Goal: Task Accomplishment & Management: Manage account settings

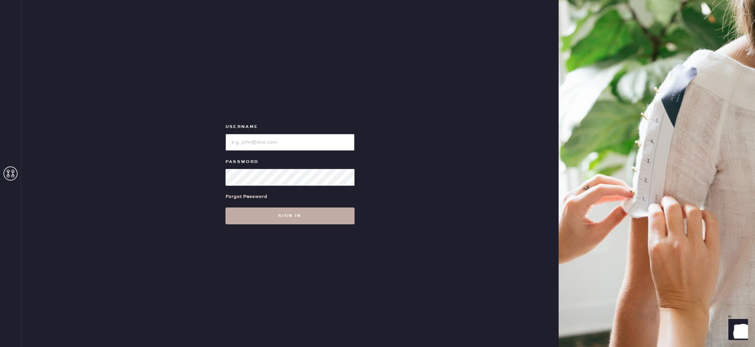
type input "reformationlajolla"
click at [292, 219] on button "Sign in" at bounding box center [290, 216] width 129 height 17
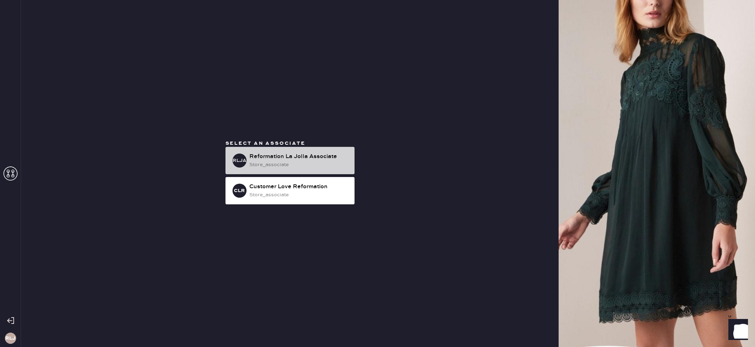
click at [274, 158] on div "Reformation La Jolla Associate" at bounding box center [299, 157] width 100 height 8
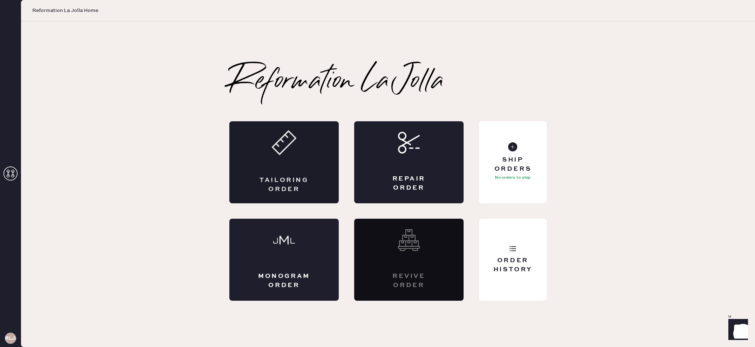
click at [288, 172] on div "Tailoring Order" at bounding box center [283, 162] width 109 height 82
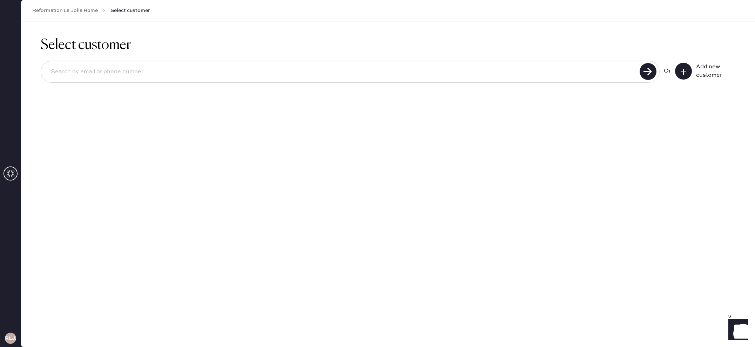
click at [681, 70] on icon at bounding box center [683, 71] width 7 height 7
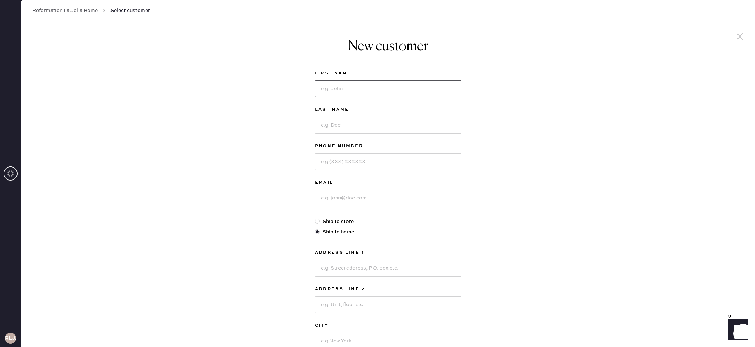
click at [410, 87] on input at bounding box center [388, 88] width 147 height 17
drag, startPoint x: 350, startPoint y: 88, endPoint x: 373, endPoint y: 92, distance: 23.4
click at [374, 92] on input "[PERSON_NAME]" at bounding box center [388, 88] width 147 height 17
drag, startPoint x: 336, startPoint y: 87, endPoint x: 398, endPoint y: 94, distance: 61.5
click at [398, 94] on input "[PERSON_NAME]" at bounding box center [388, 88] width 147 height 17
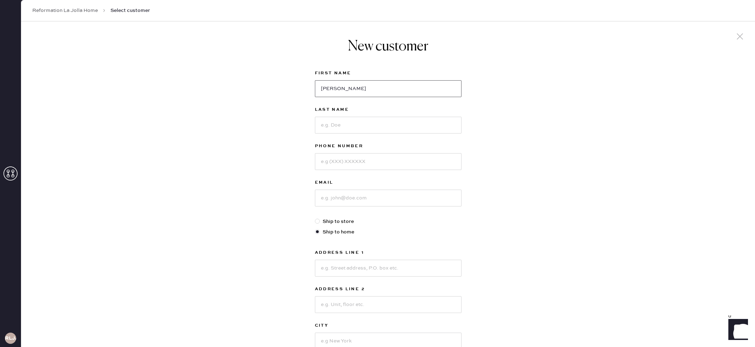
type input "[PERSON_NAME]"
click at [486, 118] on div "New customer First Name [PERSON_NAME] Last Name Phone Number Email Ship to stor…" at bounding box center [388, 238] width 734 height 435
click at [336, 129] on input at bounding box center [388, 125] width 147 height 17
type input "Tan"
click at [370, 91] on input "[PERSON_NAME]" at bounding box center [388, 88] width 147 height 17
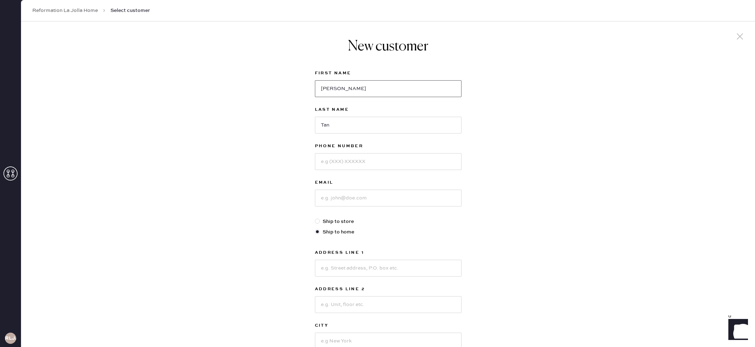
type input "[PERSON_NAME]"
click at [371, 165] on input at bounding box center [388, 161] width 147 height 17
type input "8583373522"
click at [415, 205] on input at bounding box center [388, 198] width 147 height 17
click at [420, 259] on div at bounding box center [388, 268] width 147 height 18
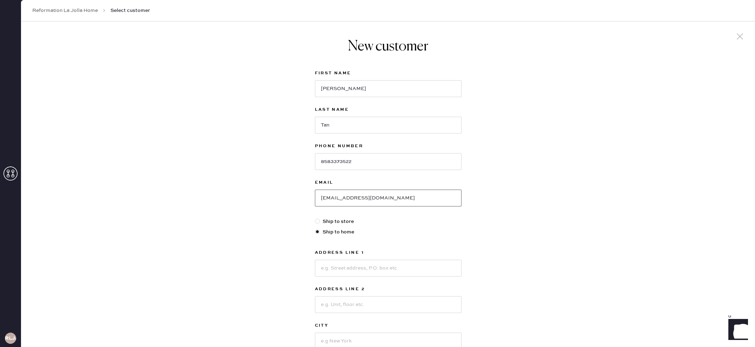
drag, startPoint x: 330, startPoint y: 199, endPoint x: 360, endPoint y: 195, distance: 29.6
click at [330, 199] on input "[EMAIL_ADDRESS][DOMAIN_NAME]" at bounding box center [388, 198] width 147 height 17
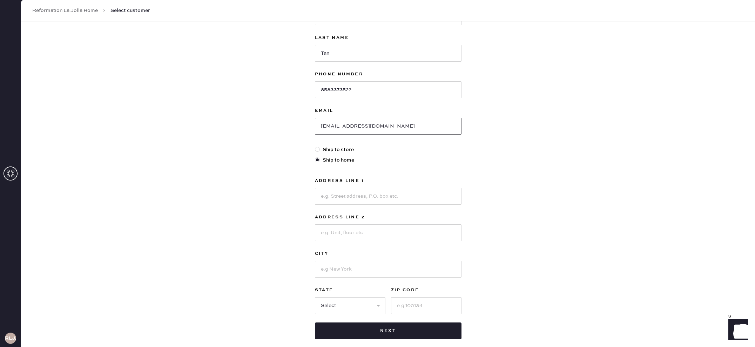
scroll to position [74, 0]
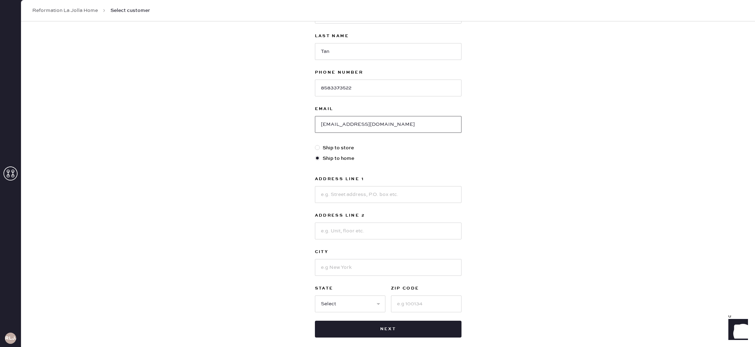
type input "[EMAIL_ADDRESS][DOMAIN_NAME]"
click at [394, 213] on label "Address Line 2" at bounding box center [388, 216] width 147 height 8
click at [393, 199] on input at bounding box center [388, 194] width 147 height 17
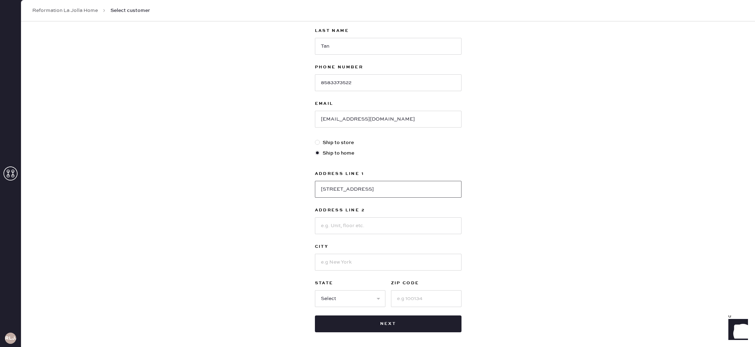
scroll to position [78, 0]
type input "[STREET_ADDRESS]"
drag, startPoint x: 356, startPoint y: 255, endPoint x: 358, endPoint y: 261, distance: 5.5
click at [356, 256] on input at bounding box center [388, 263] width 147 height 17
type input "[GEOGRAPHIC_DATA]"
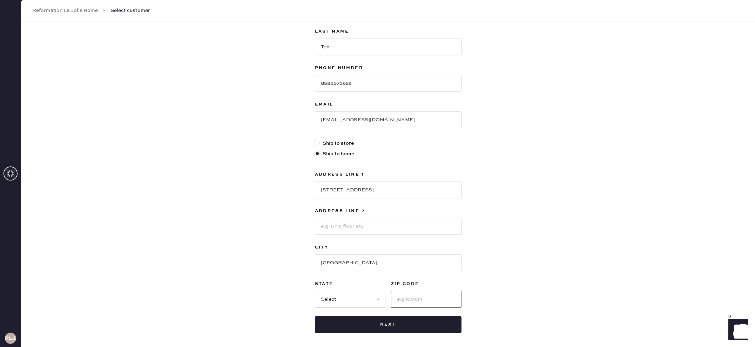
click at [410, 303] on input at bounding box center [426, 299] width 71 height 17
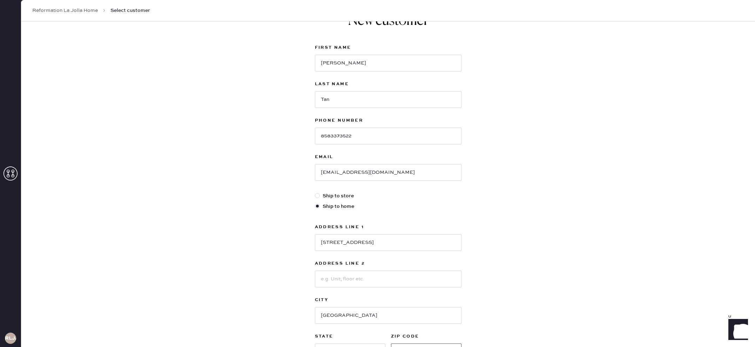
scroll to position [109, 0]
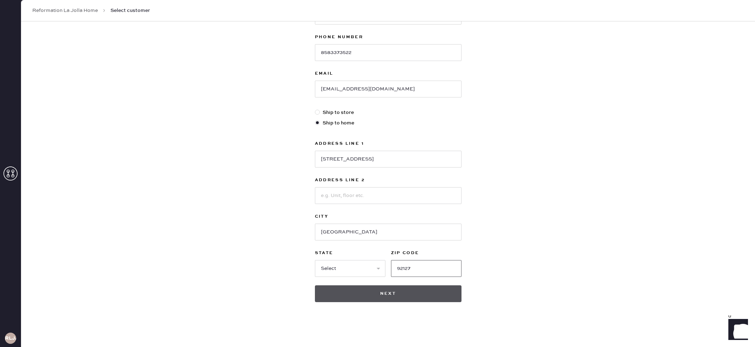
type input "92127"
click at [395, 299] on button "Next" at bounding box center [388, 294] width 147 height 17
click at [357, 271] on select "Select AK AL AR AZ CA CO CT [GEOGRAPHIC_DATA] DE FL [GEOGRAPHIC_DATA] HI [GEOGR…" at bounding box center [350, 268] width 71 height 17
select select "CA"
click at [315, 260] on select "Select AK AL AR AZ CA CO CT [GEOGRAPHIC_DATA] DE FL [GEOGRAPHIC_DATA] HI [GEOGR…" at bounding box center [350, 268] width 71 height 17
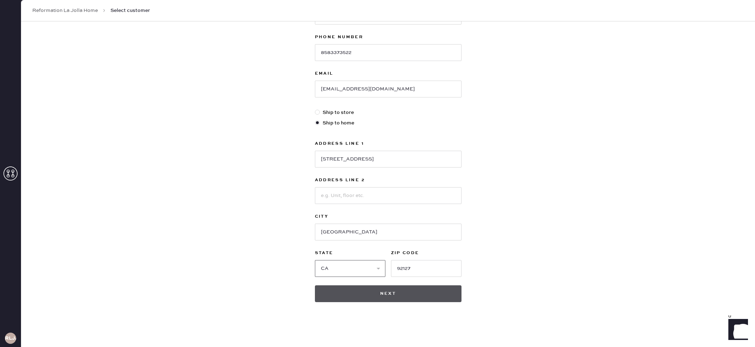
scroll to position [109, 0]
click at [403, 298] on button "Next" at bounding box center [388, 294] width 147 height 17
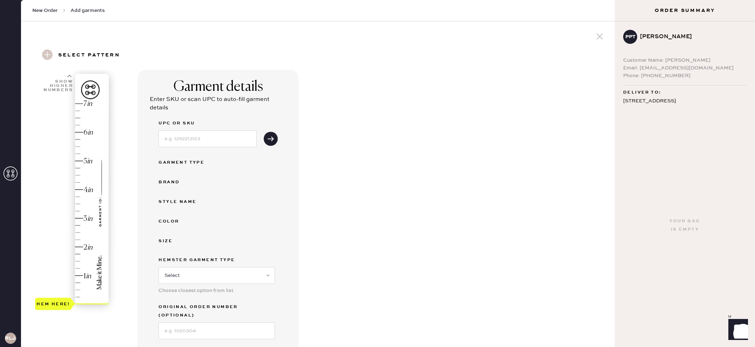
scroll to position [5, 0]
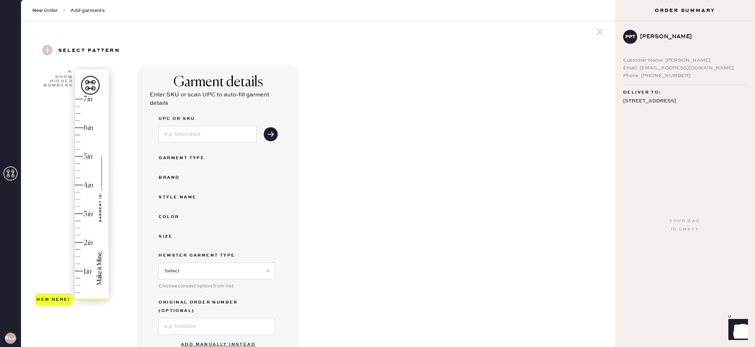
click at [77, 256] on div "Hem here!" at bounding box center [72, 199] width 75 height 207
click at [217, 138] on input at bounding box center [208, 134] width 98 height 17
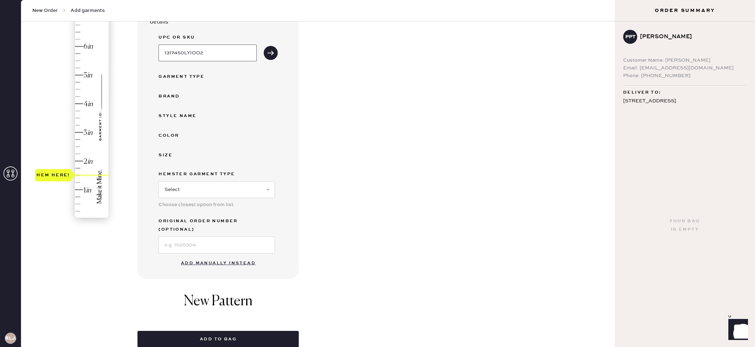
scroll to position [87, 0]
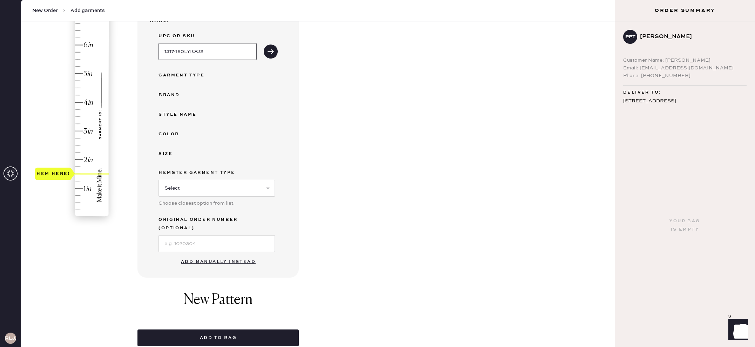
type input "1317450LYIOO2"
click at [249, 191] on select "Select Basic Skirt Jeans Leggings Pants Shorts Basic Sleeved Dress Basic Sleeve…" at bounding box center [217, 188] width 116 height 17
select select "7"
click at [159, 180] on select "Select Basic Skirt Jeans Leggings Pants Shorts Basic Sleeved Dress Basic Sleeve…" at bounding box center [217, 188] width 116 height 17
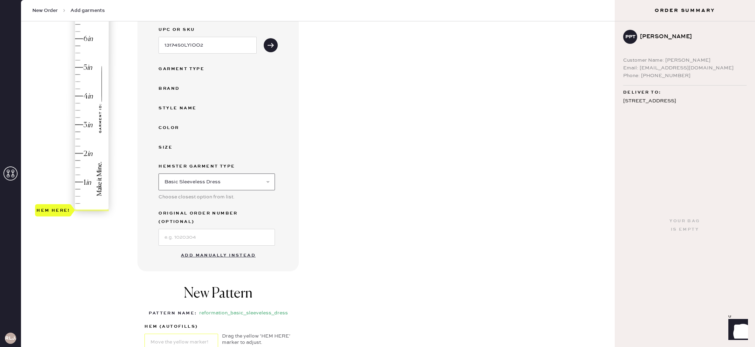
scroll to position [94, 0]
click at [273, 46] on use "submit" at bounding box center [271, 44] width 6 height 5
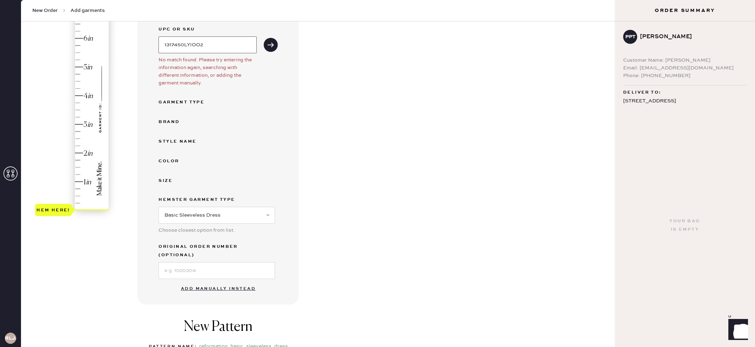
click at [219, 47] on input "1317450LYIOO2" at bounding box center [208, 44] width 98 height 17
type input "1317450LYI002"
click at [272, 46] on icon "submit" at bounding box center [270, 44] width 7 height 7
drag, startPoint x: 215, startPoint y: 42, endPoint x: 134, endPoint y: 41, distance: 81.8
click at [134, 41] on div "1 in 2 in 3 in 4 in 5 in 6 in 7 in Show higher numbers Show lower numbers Hem h…" at bounding box center [318, 209] width 583 height 466
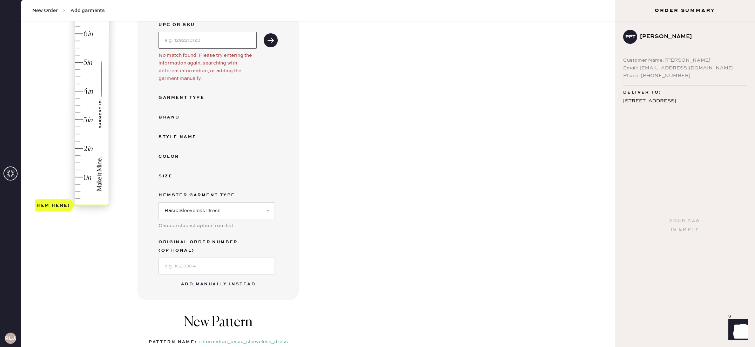
scroll to position [105, 0]
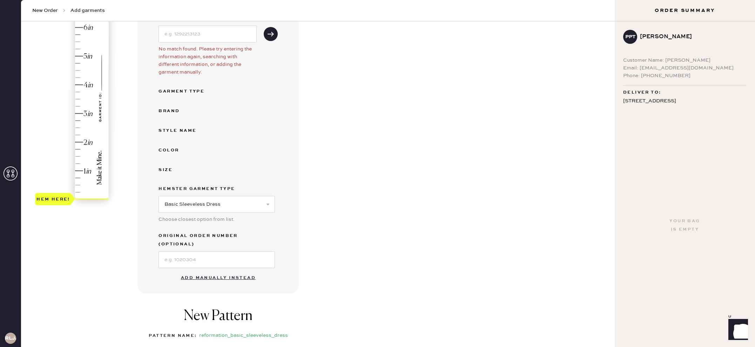
click at [227, 271] on button "Add manually instead" at bounding box center [218, 278] width 83 height 14
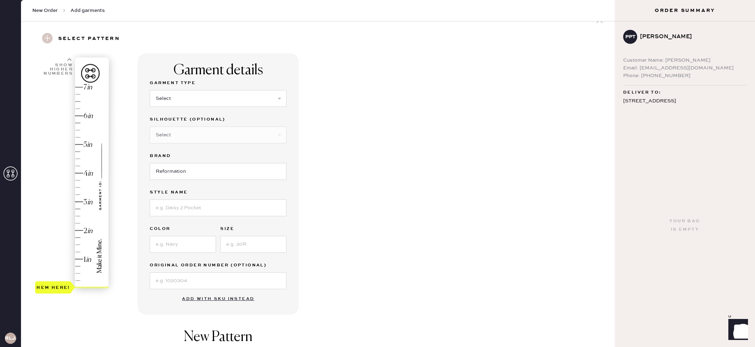
scroll to position [0, 0]
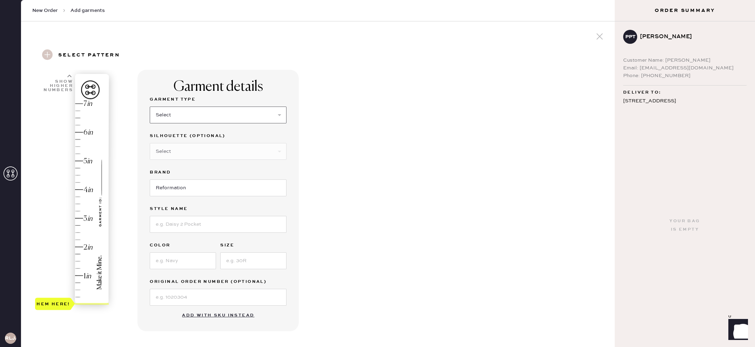
click at [213, 120] on select "Select Basic Skirt Jeans Leggings Pants Shorts Basic Sleeved Dress Basic Sleeve…" at bounding box center [218, 115] width 137 height 17
select select "7"
click at [150, 107] on select "Select Basic Skirt Jeans Leggings Pants Shorts Basic Sleeved Dress Basic Sleeve…" at bounding box center [218, 115] width 137 height 17
click at [203, 153] on select "Select Maxi Dress Midi Dress Mini Dress Other" at bounding box center [218, 151] width 137 height 17
select select "33"
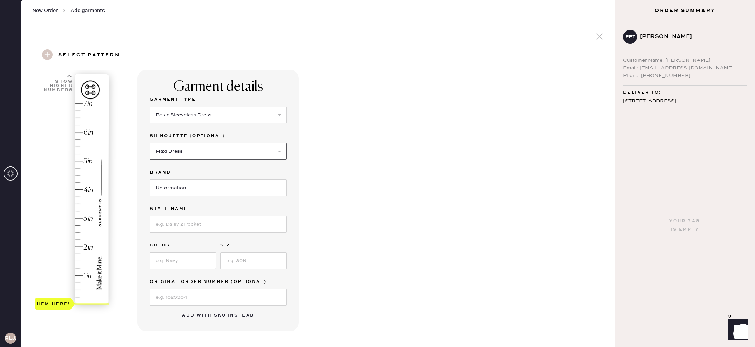
click at [150, 143] on select "Select Maxi Dress Midi Dress Mini Dress Other" at bounding box center [218, 151] width 137 height 17
click at [202, 225] on input at bounding box center [218, 224] width 137 height 17
type input "Jovelle dress"
click at [186, 260] on input at bounding box center [183, 261] width 66 height 17
click at [199, 255] on input at bounding box center [183, 261] width 66 height 17
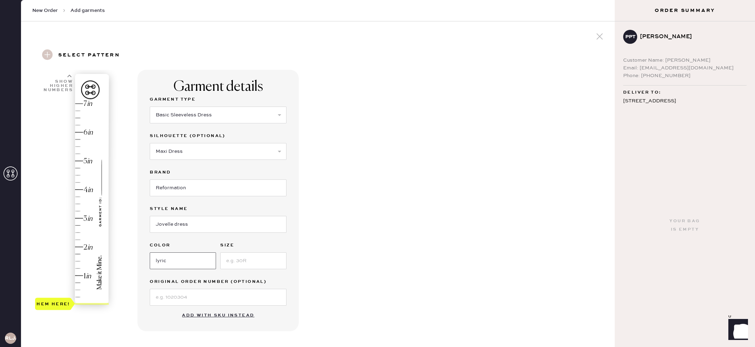
type input "lyric"
click at [232, 263] on input at bounding box center [253, 261] width 66 height 17
type input "2"
click at [326, 267] on div "Garment details Garment Type Select Basic Skirt Jeans Leggings Pants Shorts Bas…" at bounding box center [374, 269] width 472 height 399
click at [237, 122] on select "Select Basic Skirt Jeans Leggings Pants Shorts Basic Sleeved Dress Basic Sleeve…" at bounding box center [218, 115] width 137 height 17
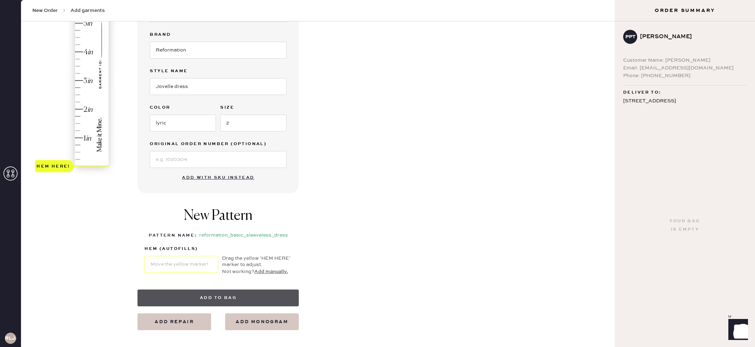
scroll to position [140, 0]
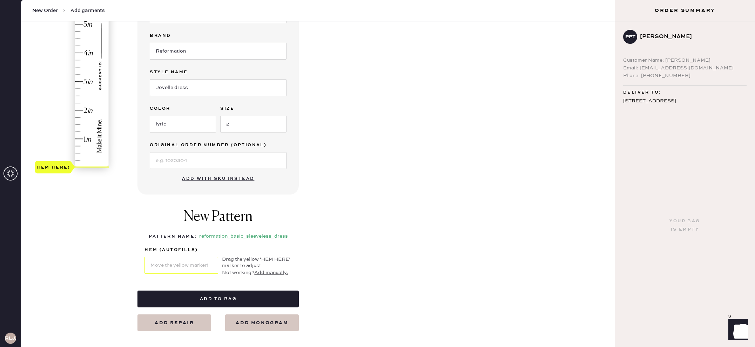
type input "1.5"
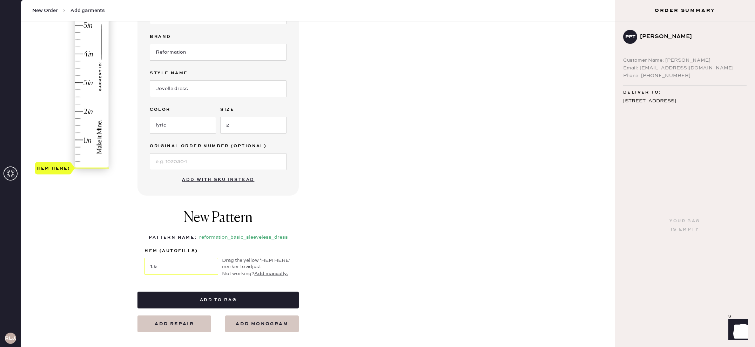
click at [75, 124] on div "Hem here!" at bounding box center [72, 68] width 75 height 207
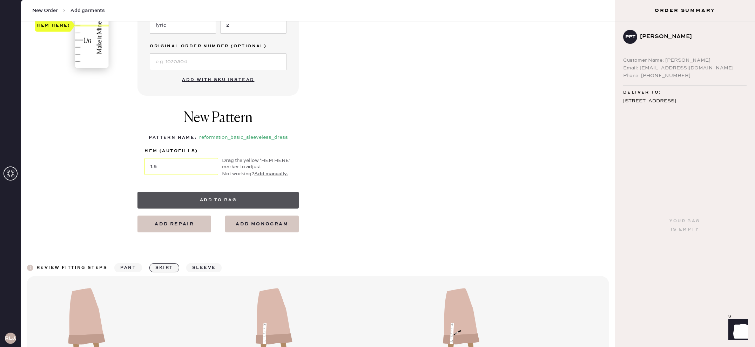
scroll to position [234, 0]
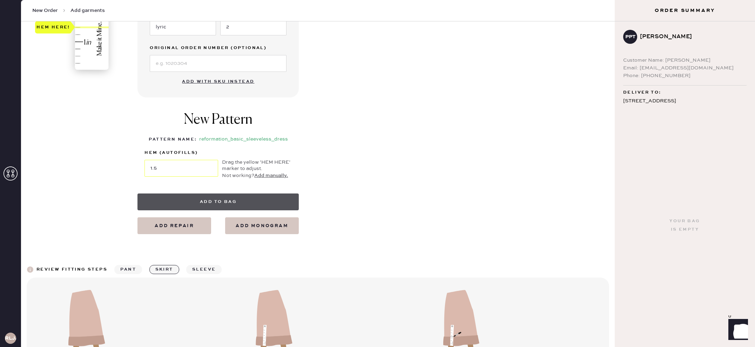
click at [278, 201] on button "Add to bag" at bounding box center [218, 202] width 161 height 17
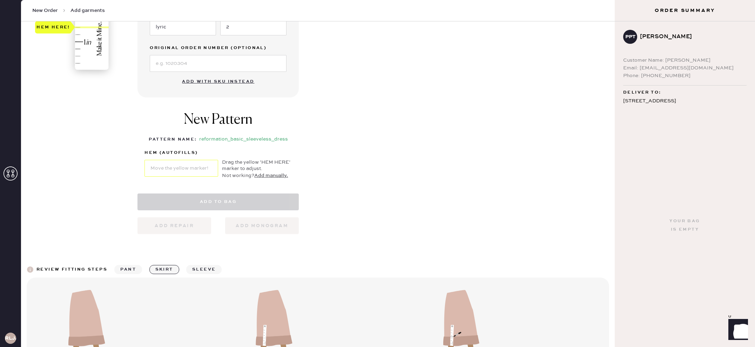
select select "7"
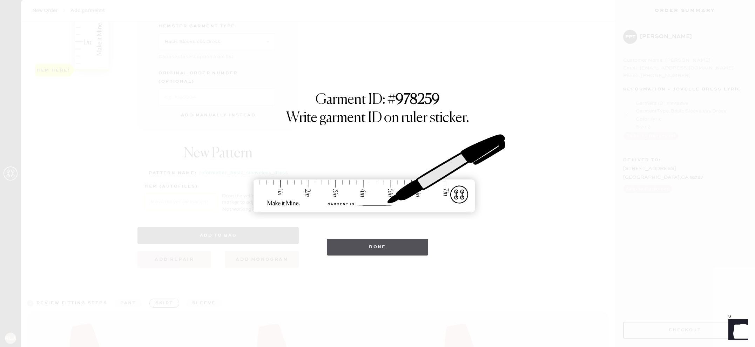
click at [385, 252] on button "Done" at bounding box center [377, 247] width 101 height 17
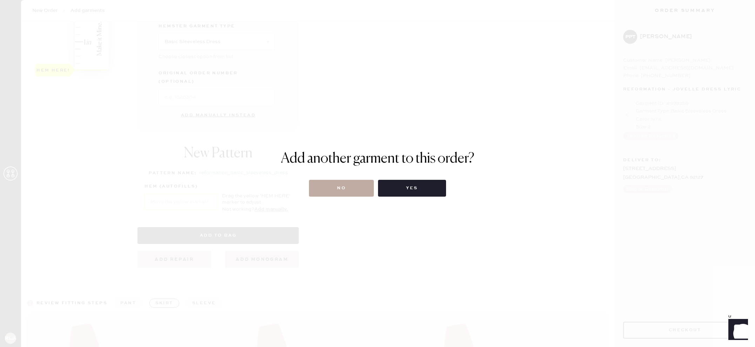
click at [366, 186] on button "No" at bounding box center [341, 188] width 65 height 17
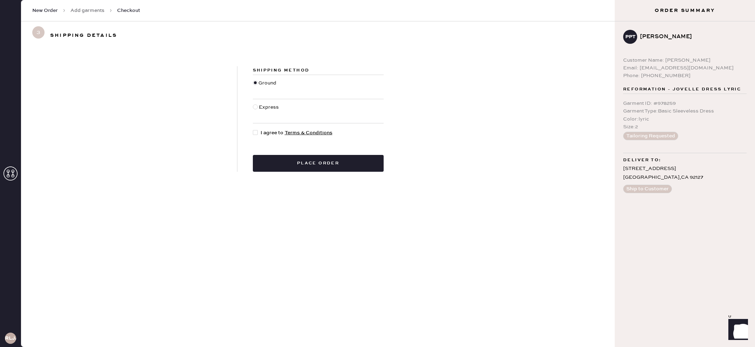
drag, startPoint x: 257, startPoint y: 131, endPoint x: 268, endPoint y: 145, distance: 18.5
click at [257, 131] on div at bounding box center [255, 132] width 5 height 5
click at [253, 129] on input "I agree to Terms & Conditions" at bounding box center [253, 129] width 0 height 0
checkbox input "true"
click at [328, 169] on button "Place order" at bounding box center [318, 163] width 131 height 17
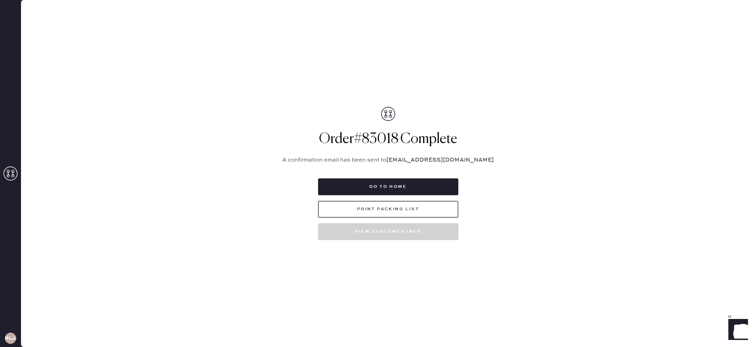
click at [422, 210] on button "Print Packing List" at bounding box center [388, 209] width 140 height 17
click at [7, 173] on icon at bounding box center [11, 174] width 14 height 14
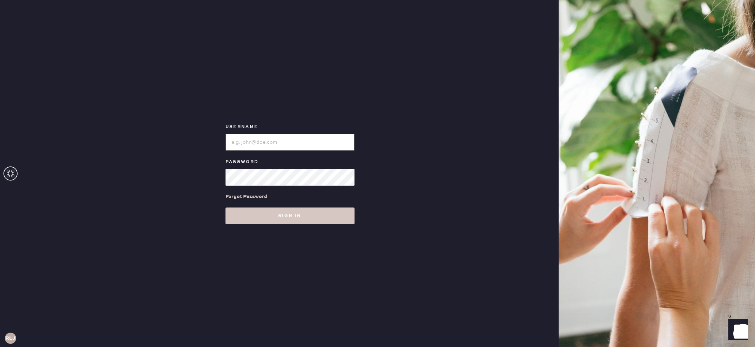
type input "reformationlajolla"
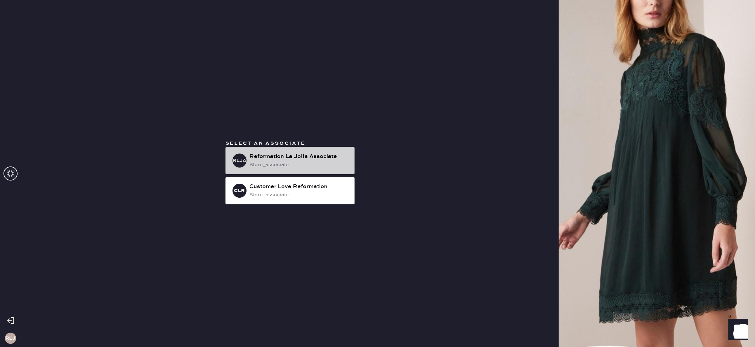
click at [275, 158] on div "Reformation La Jolla Associate" at bounding box center [299, 157] width 100 height 8
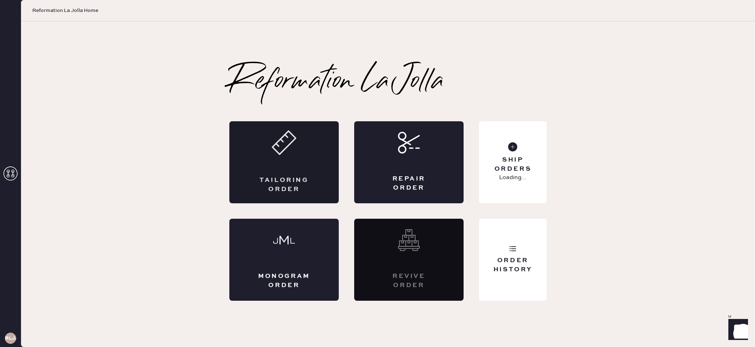
click at [307, 180] on div "Tailoring Order" at bounding box center [284, 185] width 53 height 18
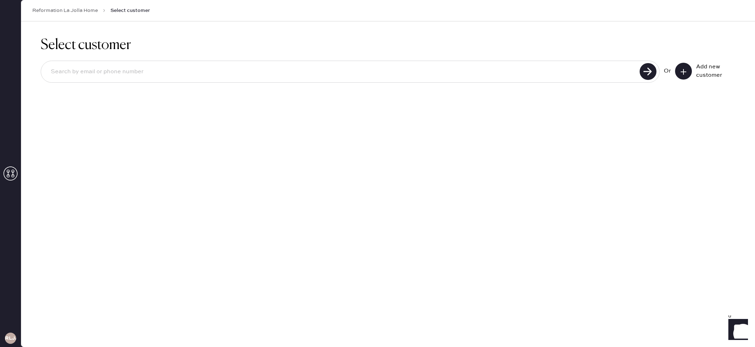
click at [14, 175] on icon at bounding box center [11, 174] width 14 height 14
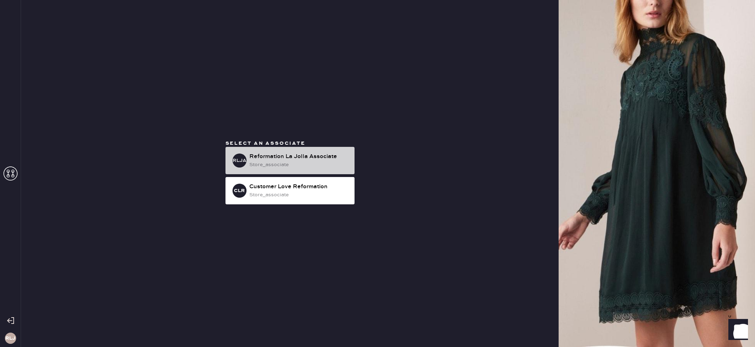
click at [292, 162] on div "store_associate" at bounding box center [299, 165] width 100 height 8
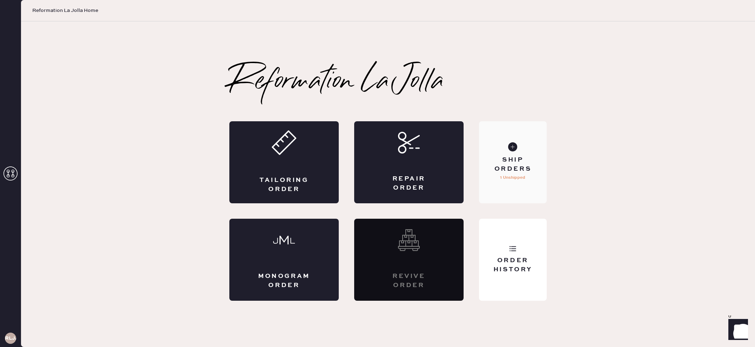
click at [531, 171] on div "Ship Orders" at bounding box center [513, 165] width 56 height 18
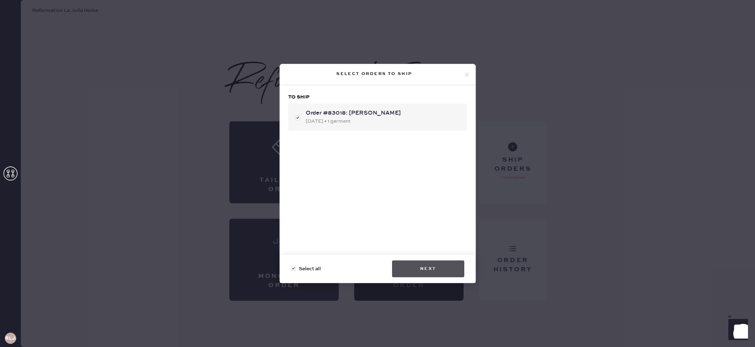
click at [444, 274] on button "Next" at bounding box center [428, 269] width 72 height 17
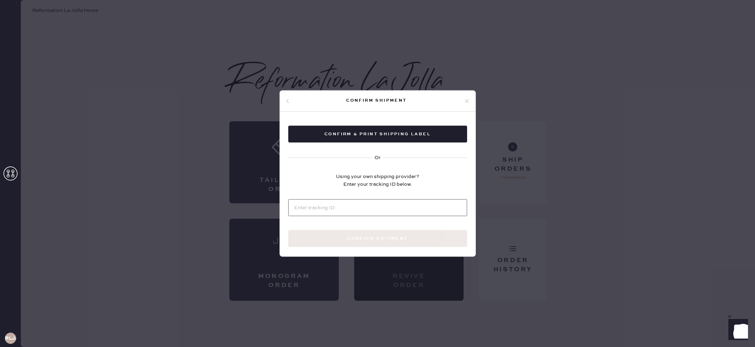
click at [348, 211] on input at bounding box center [377, 208] width 179 height 17
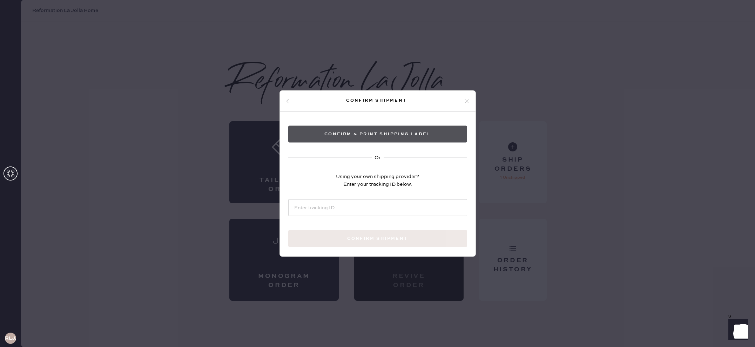
click at [429, 138] on button "Confirm & Print shipping label" at bounding box center [377, 134] width 179 height 17
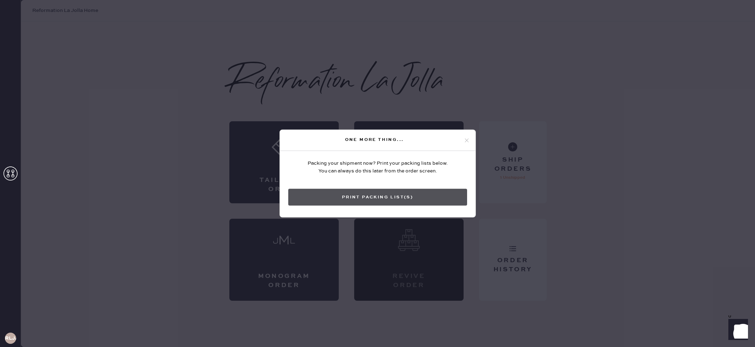
click at [383, 200] on button "Print Packing List(s)" at bounding box center [377, 197] width 179 height 17
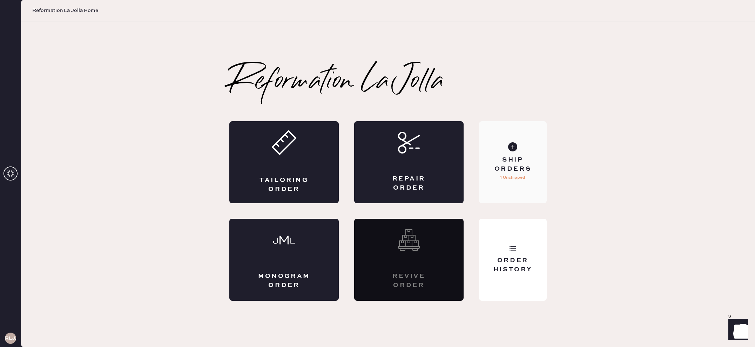
click at [514, 186] on div "Ship Orders 1 Unshipped" at bounding box center [513, 162] width 68 height 82
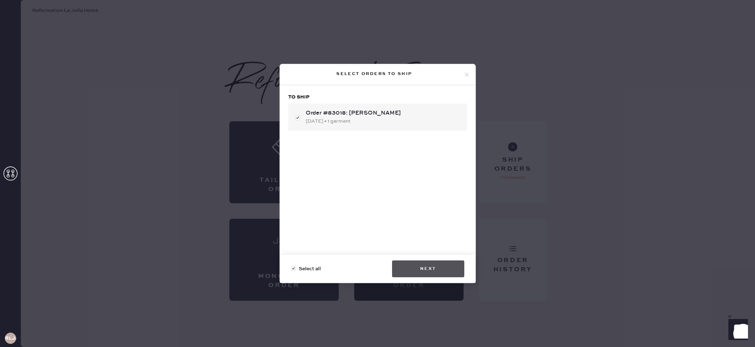
checkbox input "false"
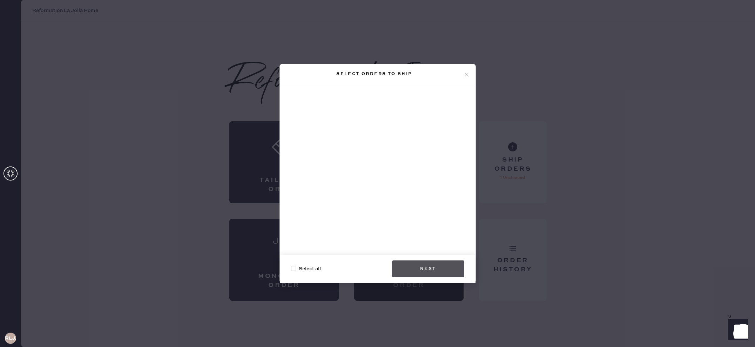
click at [441, 269] on button "Next" at bounding box center [428, 269] width 72 height 17
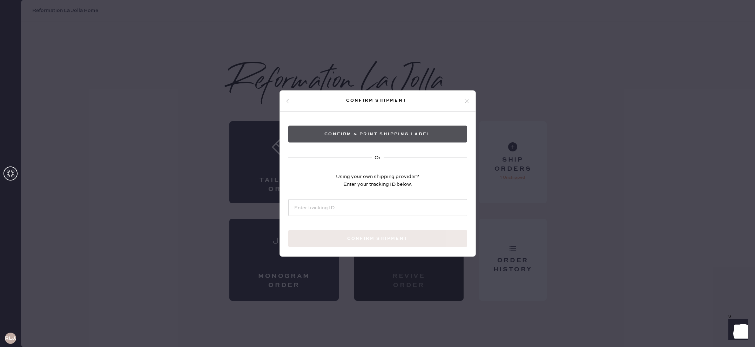
click at [405, 133] on button "Confirm & Print shipping label" at bounding box center [377, 134] width 179 height 17
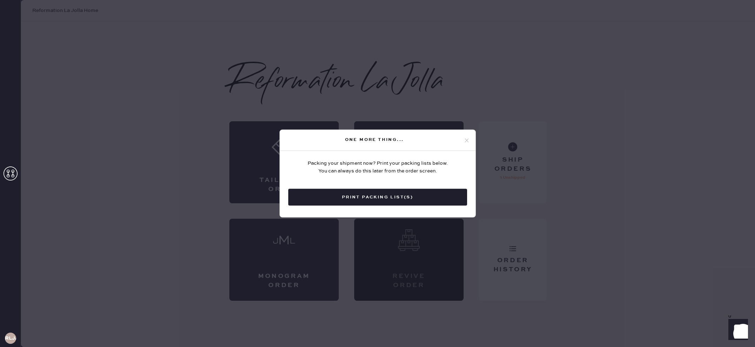
click at [468, 141] on icon at bounding box center [467, 140] width 6 height 6
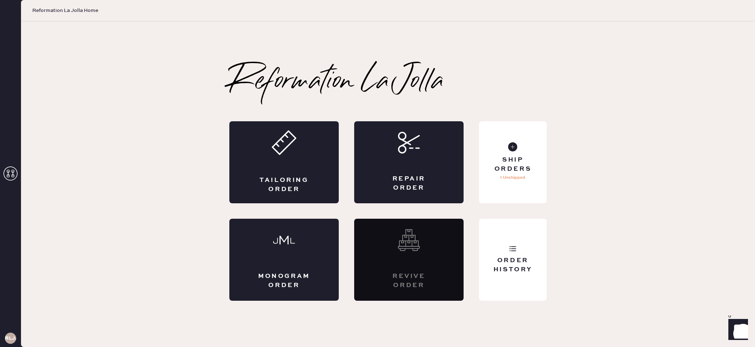
click at [14, 173] on icon at bounding box center [11, 174] width 14 height 14
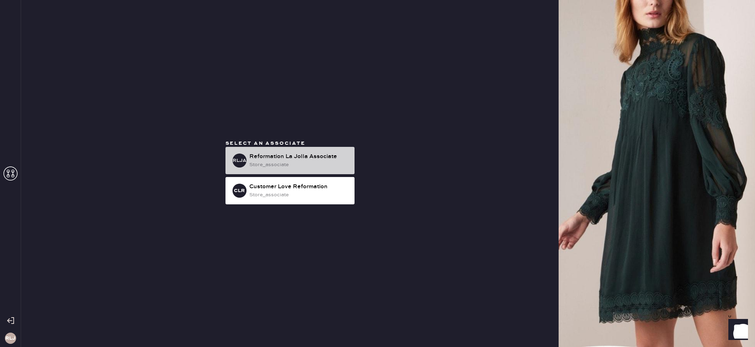
drag, startPoint x: 313, startPoint y: 151, endPoint x: 303, endPoint y: 152, distance: 9.1
click at [309, 152] on div "RLJA Reformation La Jolla Associate store_associate" at bounding box center [290, 160] width 129 height 27
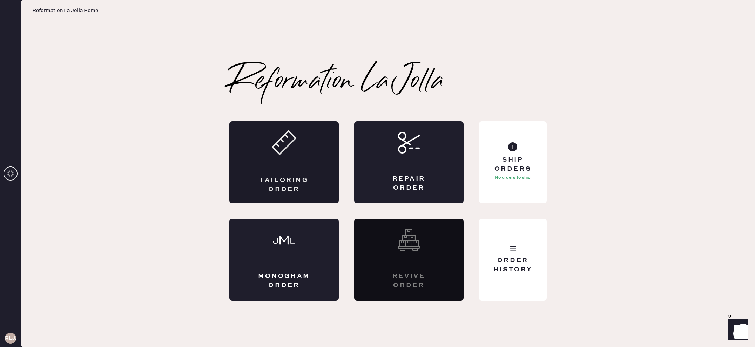
click at [315, 173] on div "Tailoring Order" at bounding box center [283, 162] width 109 height 82
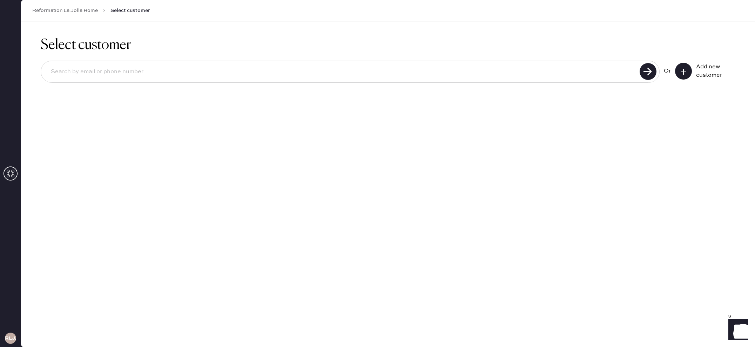
click at [687, 71] on icon at bounding box center [683, 71] width 7 height 7
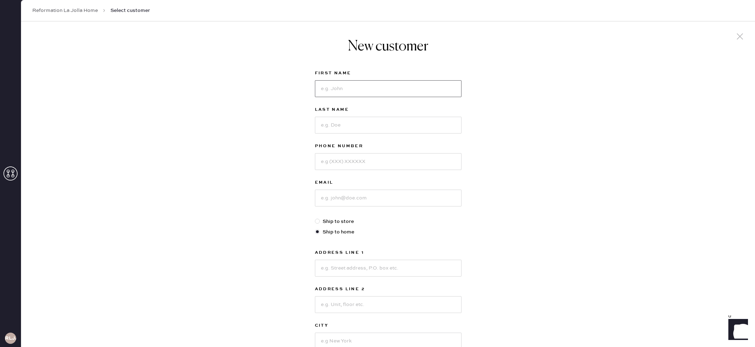
click at [363, 87] on input at bounding box center [388, 88] width 147 height 17
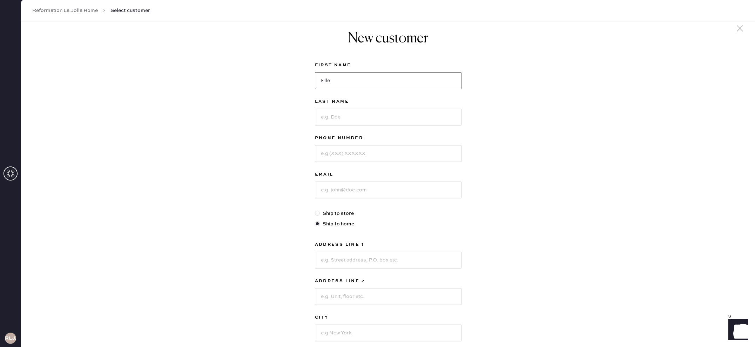
type input "Elle"
click at [359, 113] on input at bounding box center [388, 117] width 147 height 17
type input "[PERSON_NAME]"
click at [385, 154] on input at bounding box center [388, 154] width 147 height 17
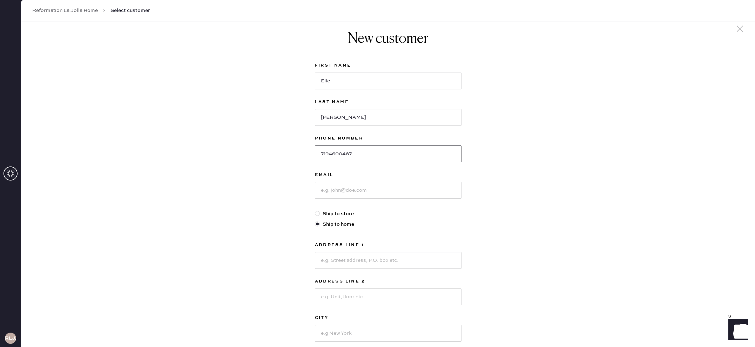
type input "7194600487"
click at [393, 188] on input at bounding box center [388, 190] width 147 height 17
click at [369, 193] on input at bounding box center [388, 190] width 147 height 17
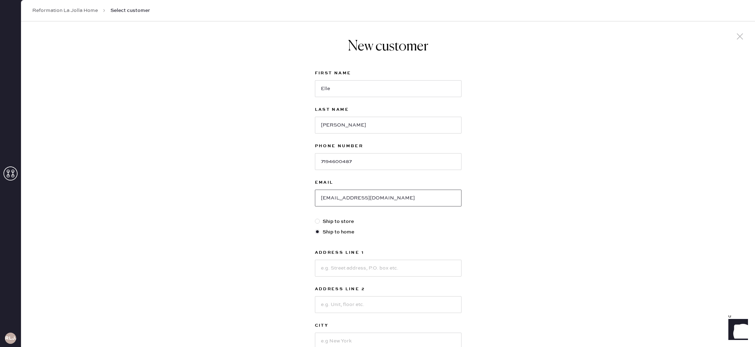
type input "[EMAIL_ADDRESS][DOMAIN_NAME]"
click at [479, 228] on div "New customer First Name Elle Last Name [PERSON_NAME] Phone Number [PHONE_NUMBER…" at bounding box center [388, 238] width 734 height 435
click at [381, 271] on input at bounding box center [388, 268] width 147 height 17
type input "[STREET_ADDRESS][PERSON_NAME]"
click at [583, 274] on div "New customer First Name Elle Last Name [PERSON_NAME] Phone Number [PHONE_NUMBER…" at bounding box center [388, 238] width 734 height 435
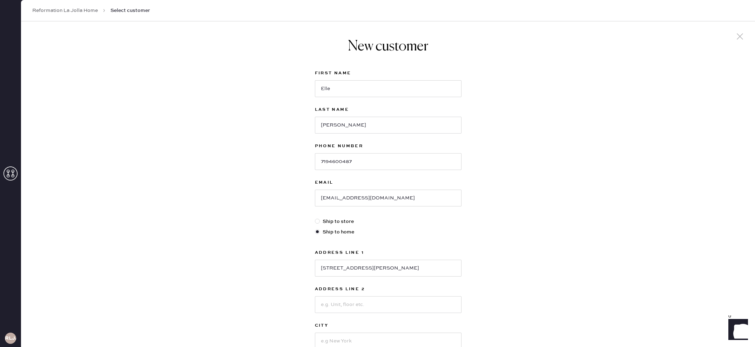
click at [583, 270] on div "New customer First Name Elle Last Name [PERSON_NAME] Phone Number [PHONE_NUMBER…" at bounding box center [388, 238] width 734 height 435
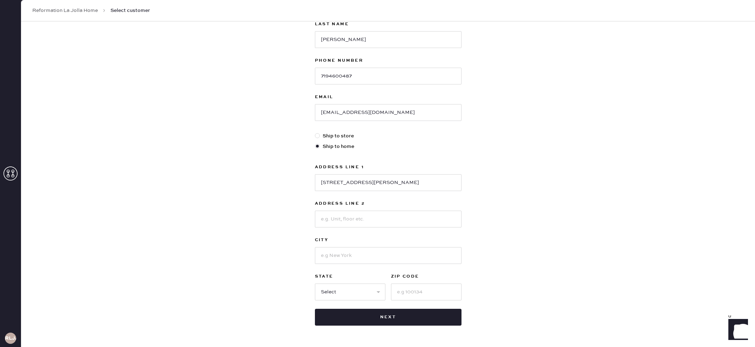
scroll to position [89, 0]
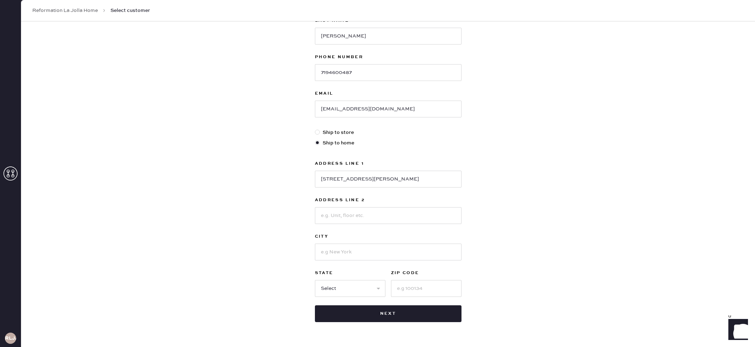
click at [369, 263] on div "Address Line 1 15542 [PERSON_NAME] st Address Line 2 City State Select AK [GEOG…" at bounding box center [388, 229] width 147 height 138
click at [373, 254] on input at bounding box center [388, 252] width 147 height 17
type input "[GEOGRAPHIC_DATA]"
click at [353, 287] on select "Select AK AL AR AZ CA CO CT [GEOGRAPHIC_DATA] DE FL [GEOGRAPHIC_DATA] HI [GEOGR…" at bounding box center [350, 288] width 71 height 17
select select "CA"
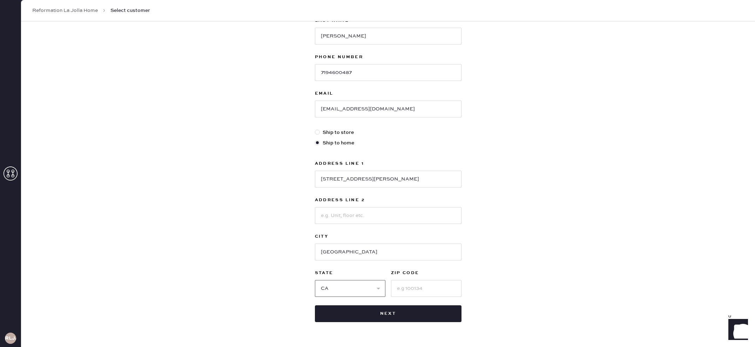
click at [315, 280] on select "Select AK AL AR AZ CA CO CT [GEOGRAPHIC_DATA] DE FL [GEOGRAPHIC_DATA] HI [GEOGR…" at bounding box center [350, 288] width 71 height 17
click at [417, 292] on input at bounding box center [426, 288] width 71 height 17
type input "92127"
click at [506, 304] on div "New customer First Name Elle Last Name [PERSON_NAME] Phone Number [PHONE_NUMBER…" at bounding box center [388, 149] width 734 height 435
click at [397, 321] on button "Next" at bounding box center [388, 314] width 147 height 17
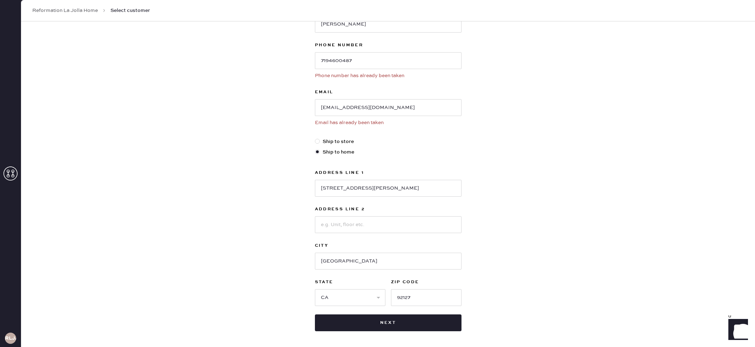
scroll to position [130, 0]
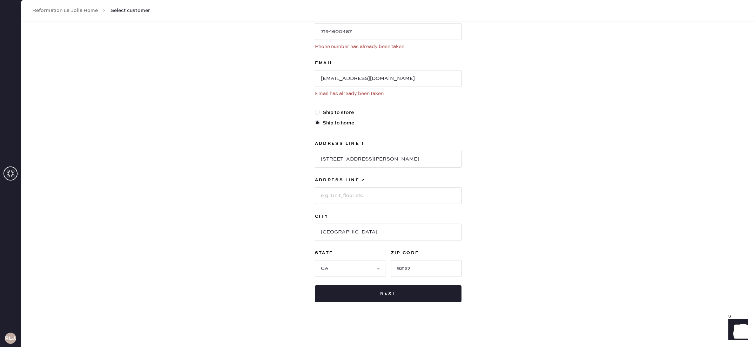
click at [15, 178] on icon at bounding box center [11, 174] width 14 height 14
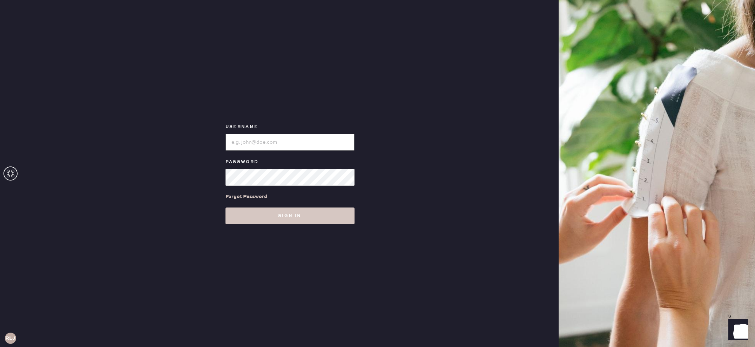
type input "reformationlajolla"
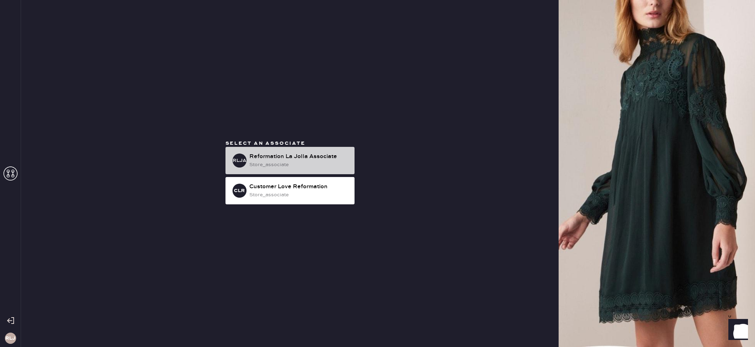
click at [318, 166] on div "store_associate" at bounding box center [299, 165] width 100 height 8
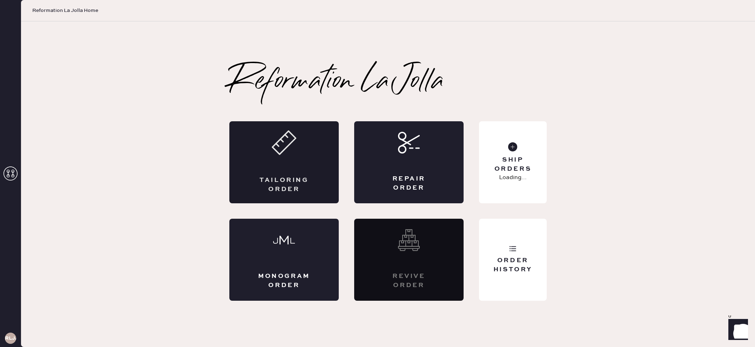
click at [297, 166] on div "Tailoring Order" at bounding box center [283, 162] width 109 height 82
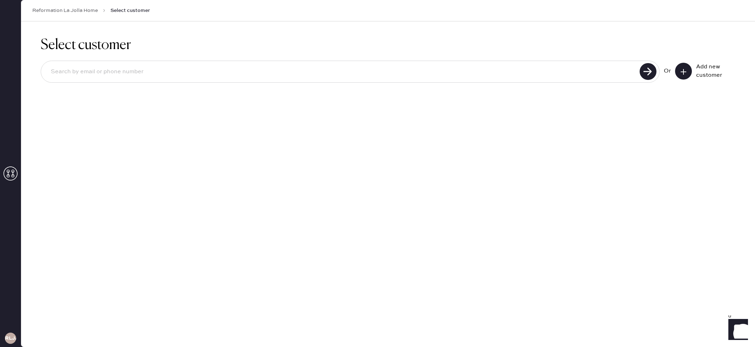
click at [209, 69] on input at bounding box center [341, 72] width 593 height 16
type input "[EMAIL_ADDRESS][DOMAIN_NAME]"
click at [650, 71] on use at bounding box center [648, 71] width 17 height 17
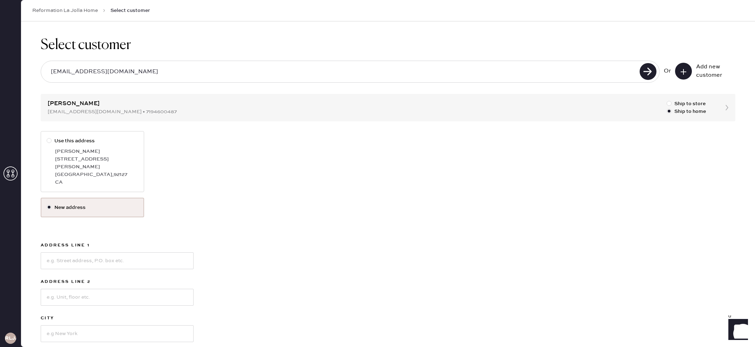
click at [51, 142] on div at bounding box center [51, 141] width 8 height 8
click at [47, 138] on input "Use this address" at bounding box center [47, 137] width 0 height 0
radio input "true"
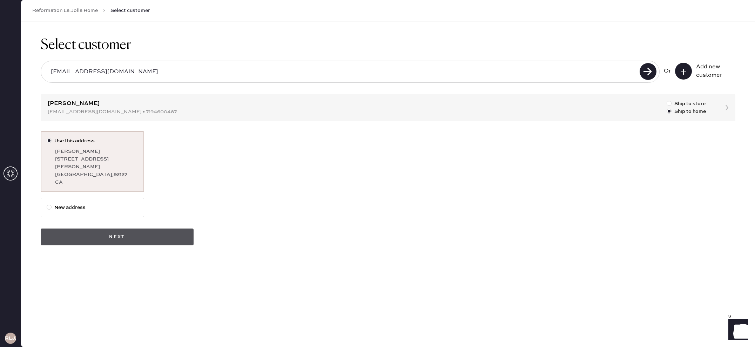
click at [182, 229] on button "Next" at bounding box center [117, 237] width 153 height 17
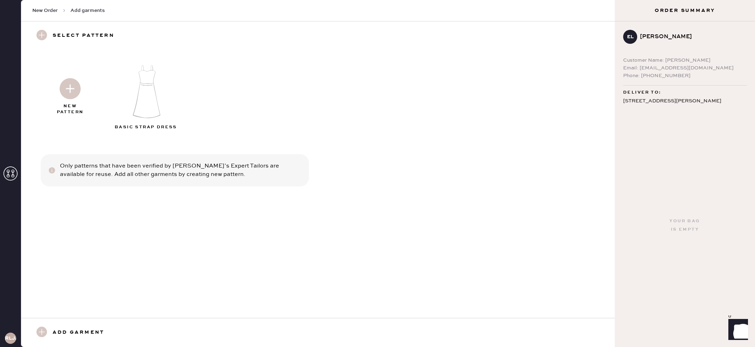
click at [70, 85] on img at bounding box center [70, 88] width 21 height 21
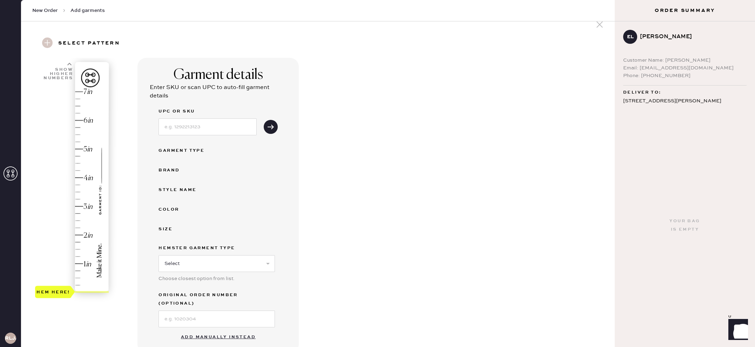
scroll to position [13, 0]
click at [246, 259] on select "Select Basic Skirt Jeans Leggings Pants Shorts Basic Sleeved Dress Basic Sleeve…" at bounding box center [217, 263] width 116 height 17
select select "2"
click at [159, 255] on select "Select Basic Skirt Jeans Leggings Pants Shorts Basic Sleeved Dress Basic Sleeve…" at bounding box center [217, 263] width 116 height 17
click at [240, 311] on input at bounding box center [217, 318] width 116 height 17
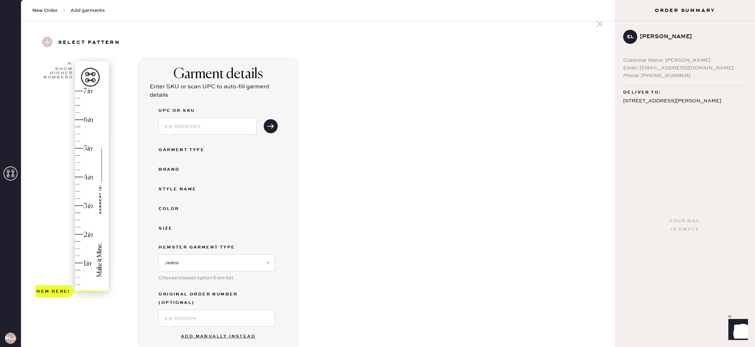
click at [283, 206] on div "Garment details Enter SKU or scan UPC to auto-fill garment details UPC or SKU G…" at bounding box center [218, 204] width 161 height 295
type input "2"
click at [80, 235] on div "Hem here!" at bounding box center [72, 191] width 75 height 207
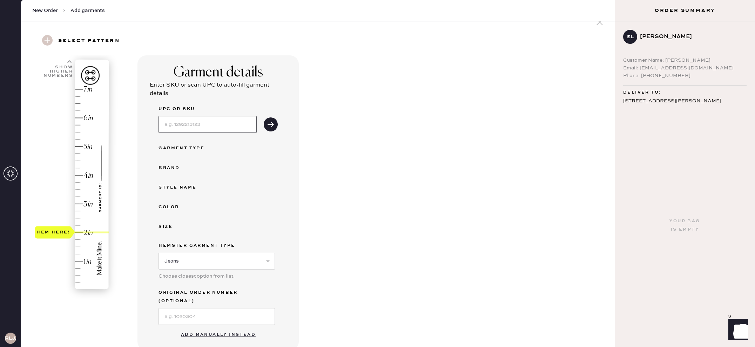
click at [208, 124] on input at bounding box center [208, 124] width 98 height 17
click at [272, 129] on button "submit" at bounding box center [271, 125] width 14 height 14
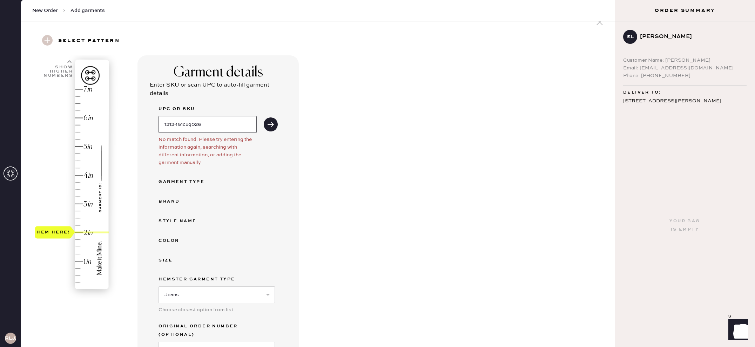
click at [188, 129] on input "1313451cuq026" at bounding box center [208, 124] width 98 height 17
click at [189, 121] on input "1313451cuq026" at bounding box center [208, 124] width 98 height 17
type input "1313451CUQ026"
click at [273, 127] on icon "submit" at bounding box center [270, 124] width 7 height 7
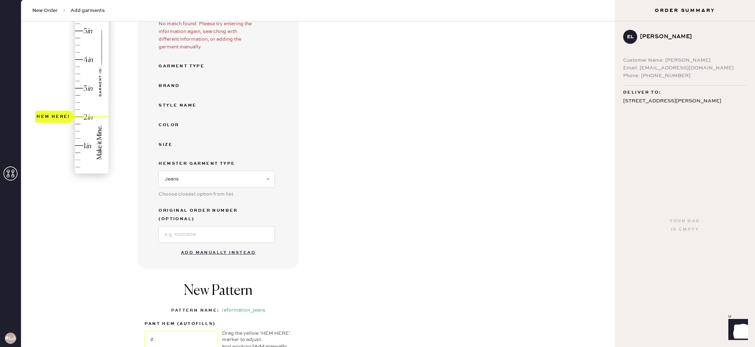
scroll to position [132, 0]
click at [229, 245] on button "Add manually instead" at bounding box center [218, 252] width 83 height 14
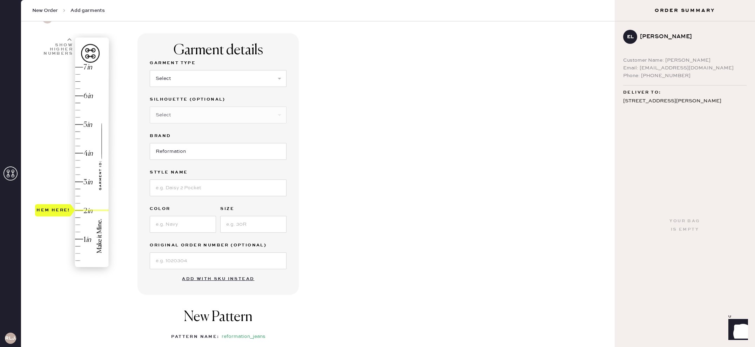
scroll to position [0, 0]
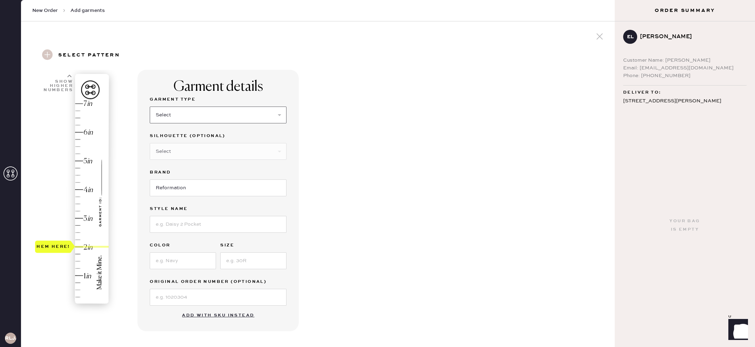
click at [198, 117] on select "Select Basic Skirt Jeans Leggings Pants Shorts Basic Sleeved Dress Basic Sleeve…" at bounding box center [218, 115] width 137 height 17
select select "2"
click at [150, 107] on select "Select Basic Skirt Jeans Leggings Pants Shorts Basic Sleeved Dress Basic Sleeve…" at bounding box center [218, 115] width 137 height 17
click at [196, 149] on select "Select Shorts Cropped Flare Boot Cut Straight Skinny Other" at bounding box center [218, 151] width 137 height 17
click at [218, 193] on input "Reformation" at bounding box center [218, 188] width 137 height 17
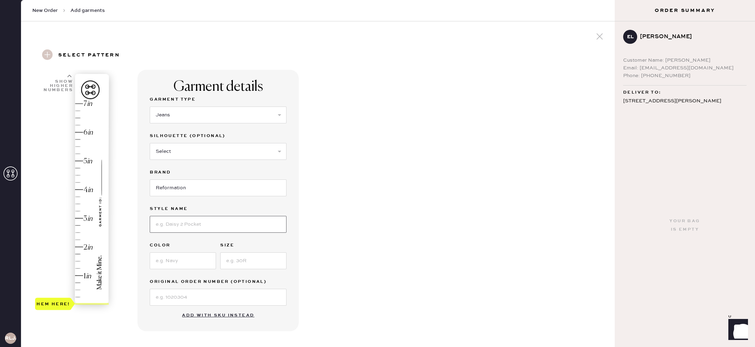
click at [223, 225] on input at bounding box center [218, 224] width 137 height 17
type input "[PERSON_NAME] Low Rise"
click at [186, 259] on input at bounding box center [183, 261] width 66 height 17
type input "c"
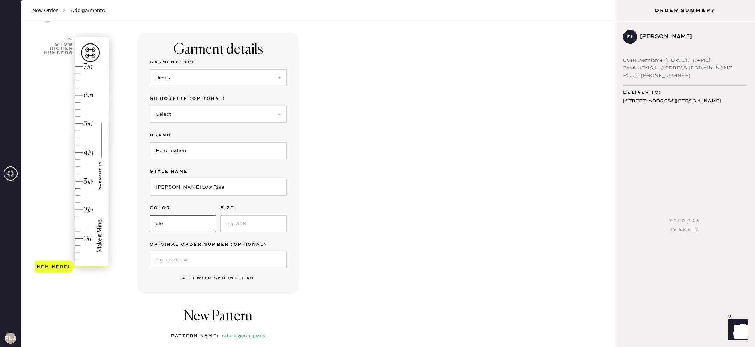
scroll to position [46, 0]
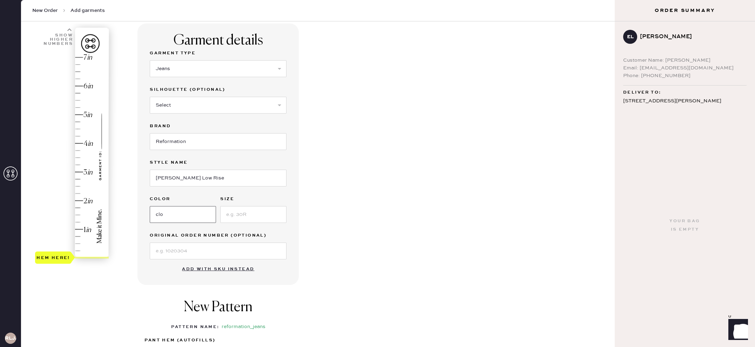
type input "cloquet"
click at [243, 221] on input at bounding box center [253, 214] width 66 height 17
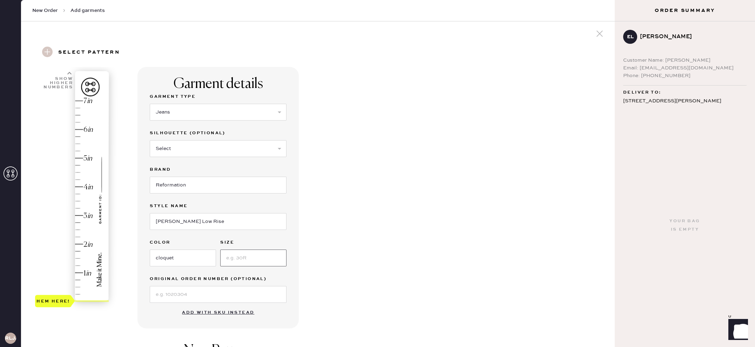
scroll to position [0, 0]
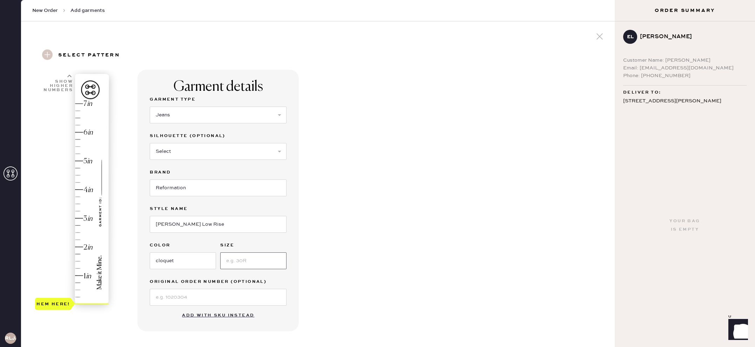
type input "26"
click at [204, 150] on select "Select Shorts Cropped Flare Boot Cut Straight Skinny Other" at bounding box center [218, 151] width 137 height 17
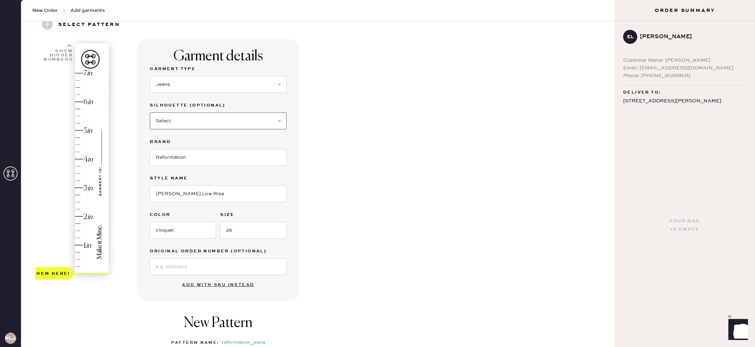
scroll to position [40, 0]
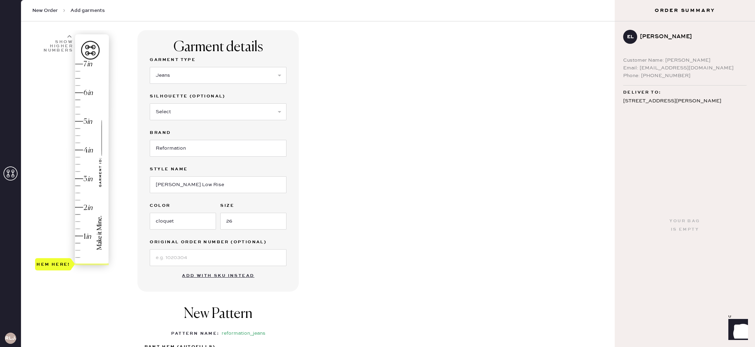
type input "2"
click at [79, 207] on div "Hem here!" at bounding box center [72, 164] width 75 height 207
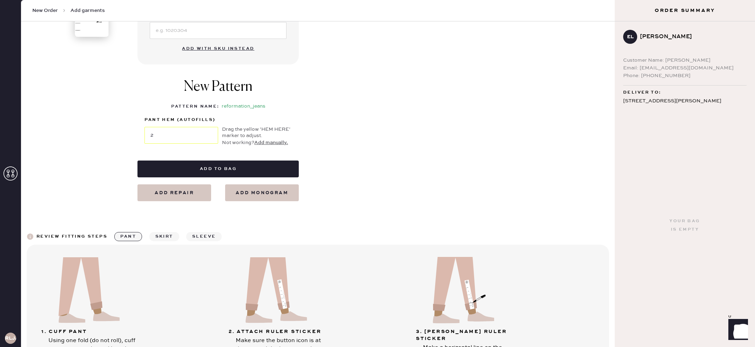
scroll to position [266, 0]
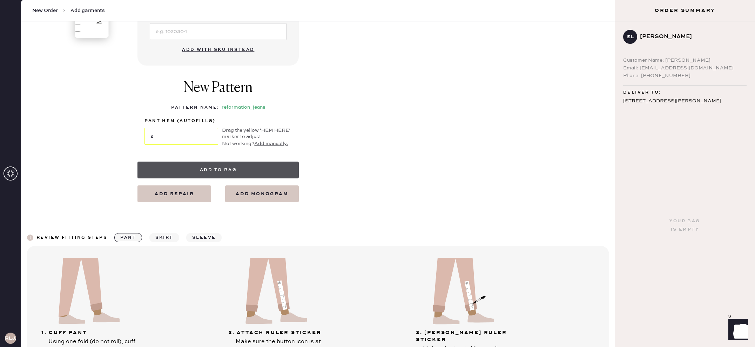
click at [261, 163] on button "Add to bag" at bounding box center [218, 170] width 161 height 17
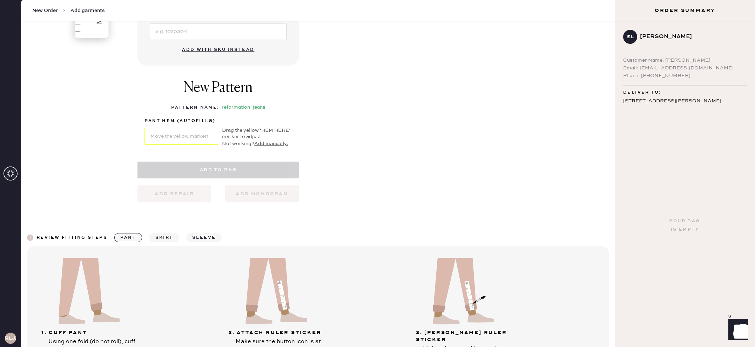
select select "2"
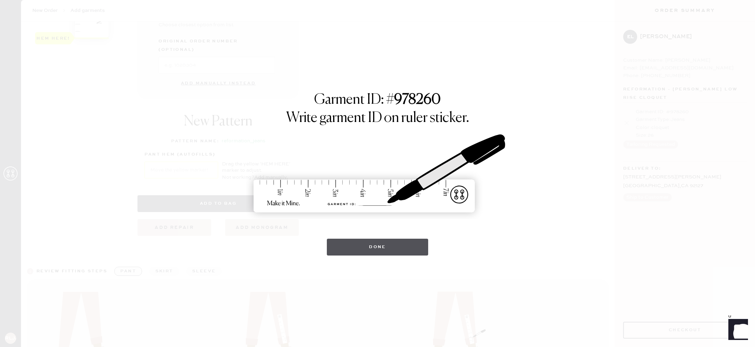
click at [384, 248] on button "Done" at bounding box center [377, 247] width 101 height 17
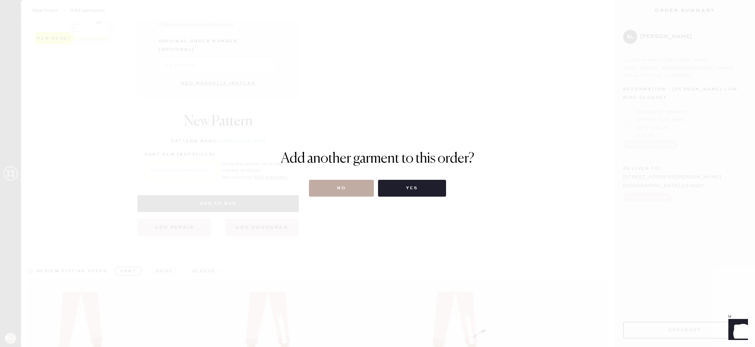
click at [360, 188] on button "No" at bounding box center [341, 188] width 65 height 17
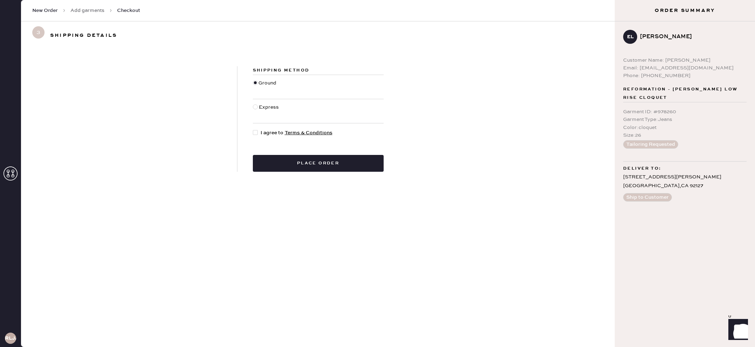
drag, startPoint x: 257, startPoint y: 134, endPoint x: 278, endPoint y: 154, distance: 29.5
click at [257, 134] on div at bounding box center [255, 132] width 5 height 5
click at [253, 129] on input "I agree to Terms & Conditions" at bounding box center [253, 129] width 0 height 0
checkbox input "true"
click at [335, 167] on button "Place order" at bounding box center [318, 163] width 131 height 17
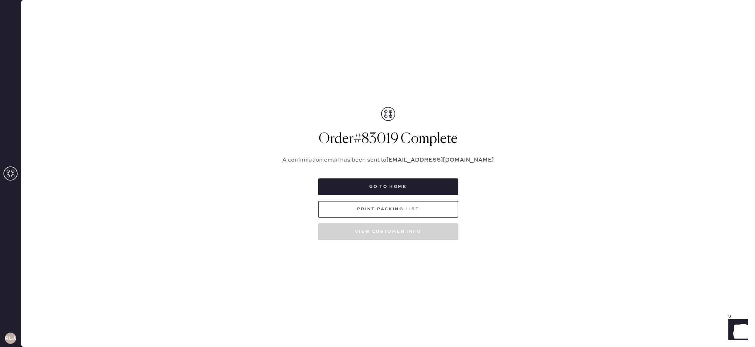
click at [433, 212] on button "Print Packing List" at bounding box center [388, 209] width 140 height 17
click at [15, 173] on icon at bounding box center [11, 174] width 14 height 14
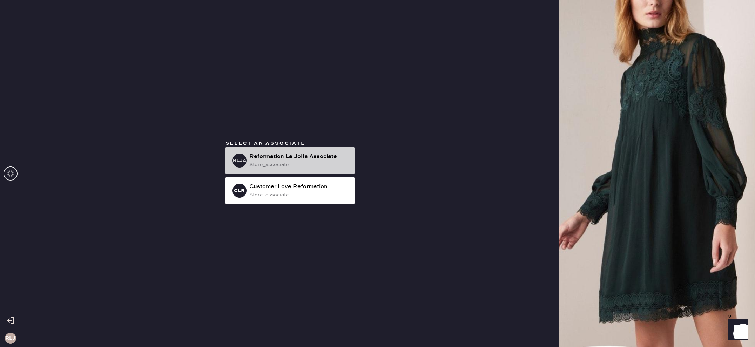
click at [288, 165] on div "store_associate" at bounding box center [299, 165] width 100 height 8
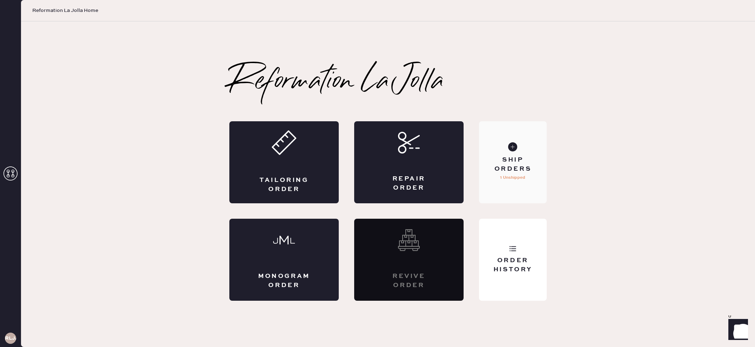
click at [500, 174] on p "1 Unshipped" at bounding box center [512, 178] width 25 height 8
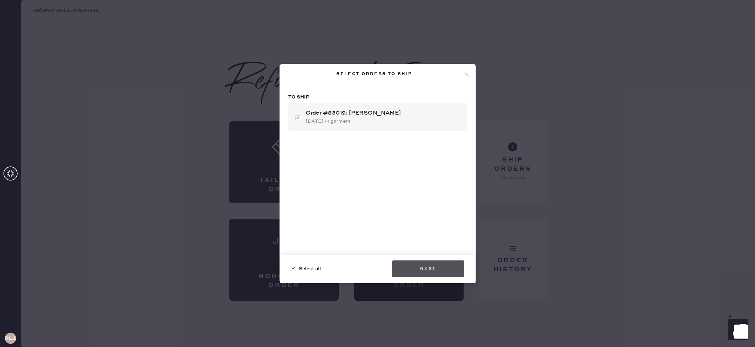
click at [428, 269] on button "Next" at bounding box center [428, 269] width 72 height 17
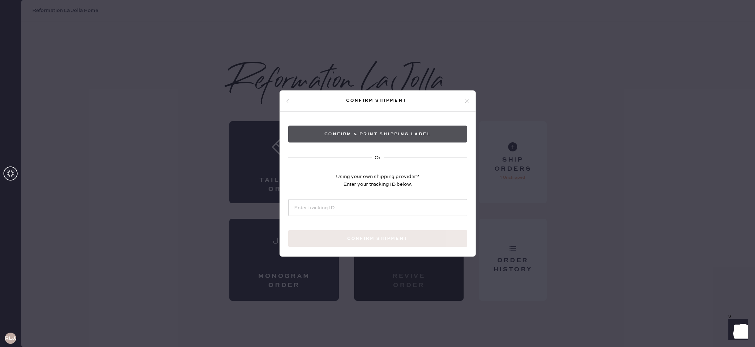
click at [398, 137] on button "Confirm & Print shipping label" at bounding box center [377, 134] width 179 height 17
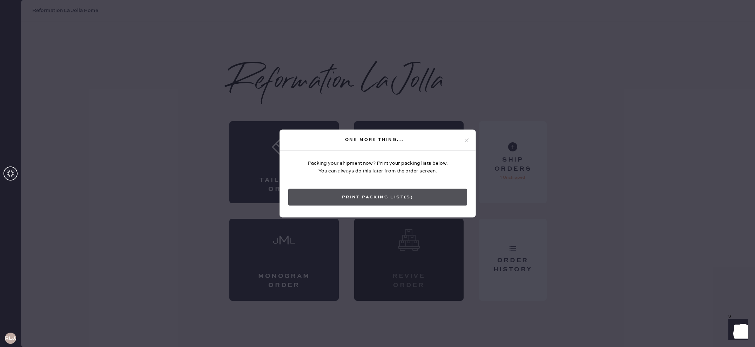
click at [400, 196] on button "Print Packing List(s)" at bounding box center [377, 197] width 179 height 17
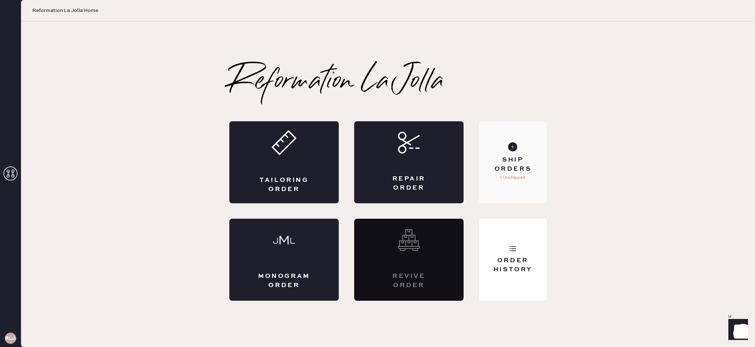
click at [508, 191] on div "Ship Orders 1 Unshipped" at bounding box center [513, 162] width 68 height 82
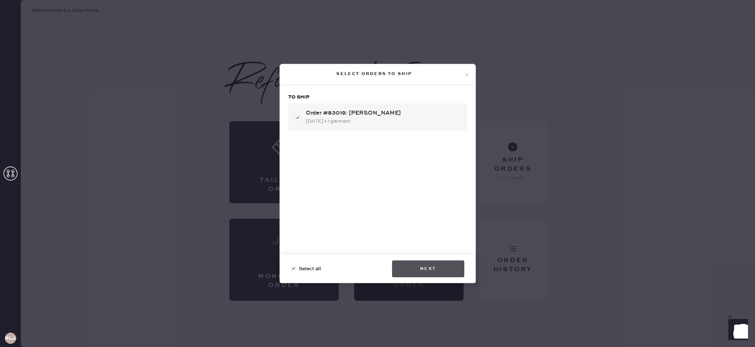
checkbox input "false"
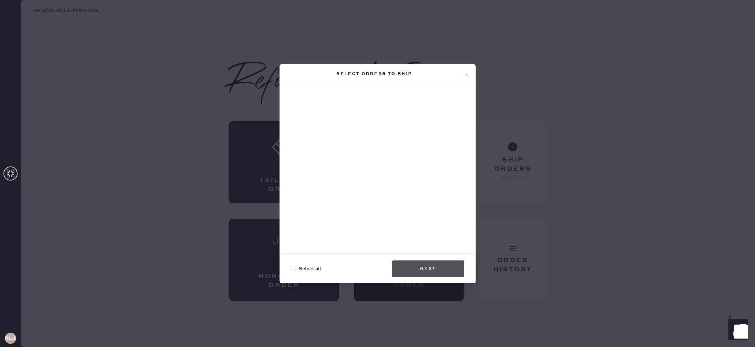
click at [419, 268] on button "Next" at bounding box center [428, 269] width 72 height 17
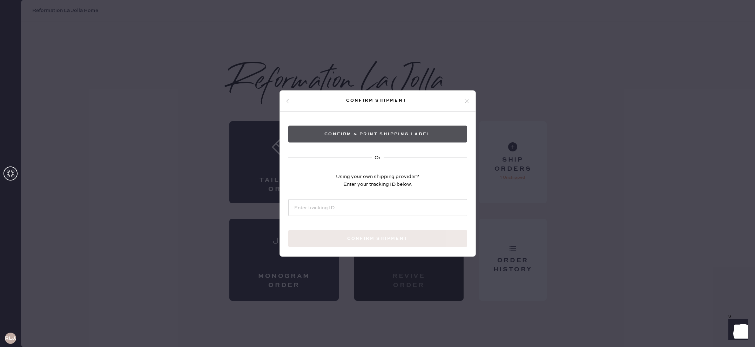
click at [396, 139] on button "Confirm & Print shipping label" at bounding box center [377, 134] width 179 height 17
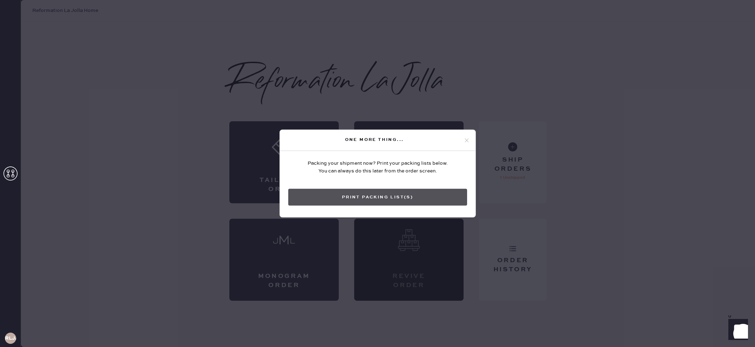
click at [401, 199] on button "Print Packing List(s)" at bounding box center [377, 197] width 179 height 17
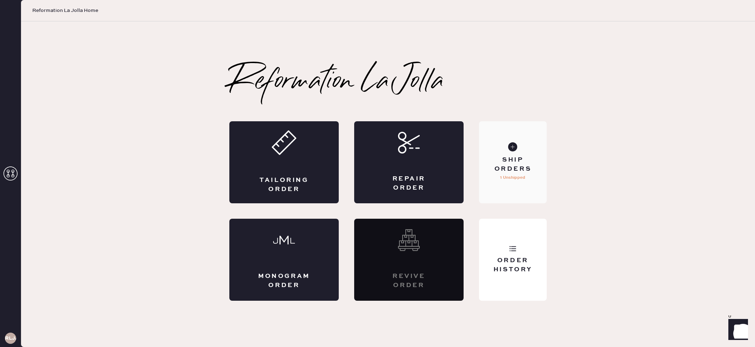
click at [529, 176] on div "Ship Orders 1 Unshipped" at bounding box center [513, 162] width 68 height 82
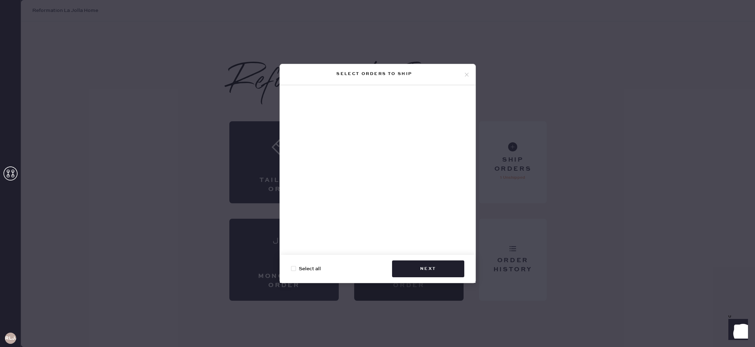
click at [463, 71] on div "Select orders to ship" at bounding box center [375, 74] width 178 height 8
drag, startPoint x: 467, startPoint y: 75, endPoint x: 466, endPoint y: 81, distance: 6.1
click at [466, 75] on use at bounding box center [467, 75] width 4 height 4
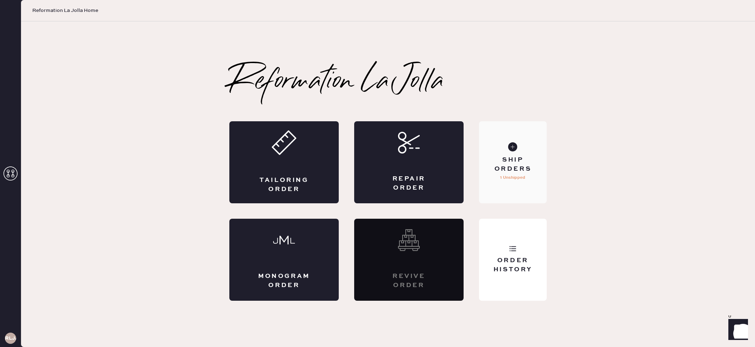
click at [516, 149] on use at bounding box center [512, 146] width 9 height 9
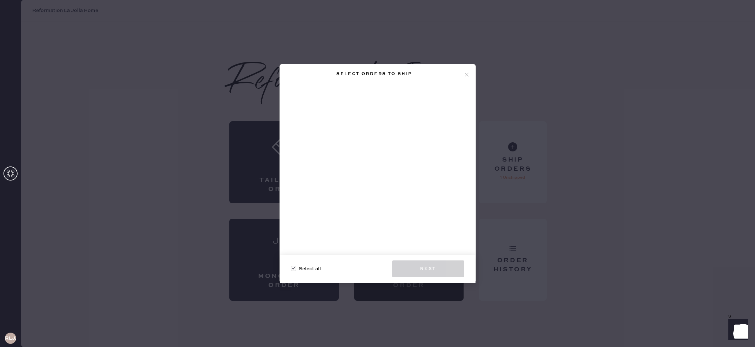
click at [468, 74] on icon at bounding box center [467, 75] width 6 height 6
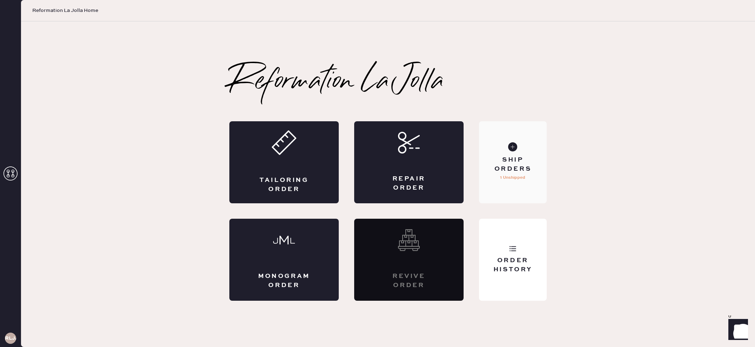
click at [520, 166] on div "Ship Orders" at bounding box center [513, 165] width 56 height 18
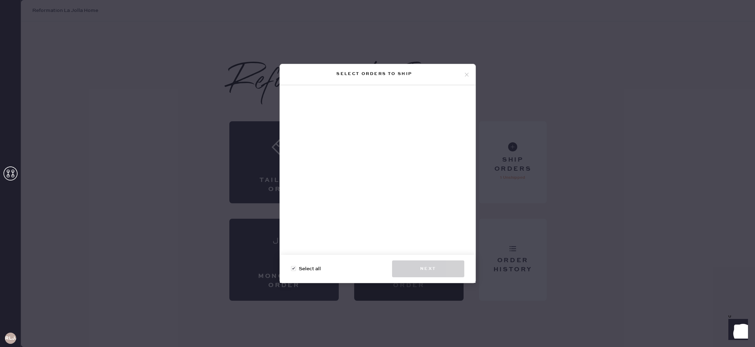
drag, startPoint x: 468, startPoint y: 72, endPoint x: 469, endPoint y: 77, distance: 5.4
click at [468, 72] on icon at bounding box center [467, 75] width 6 height 6
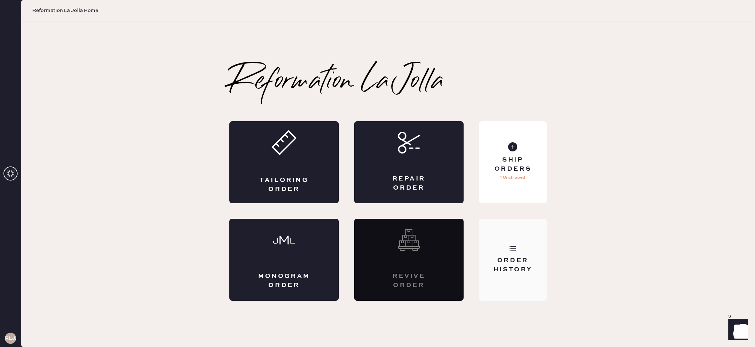
click at [519, 247] on div "Order History" at bounding box center [513, 260] width 68 height 82
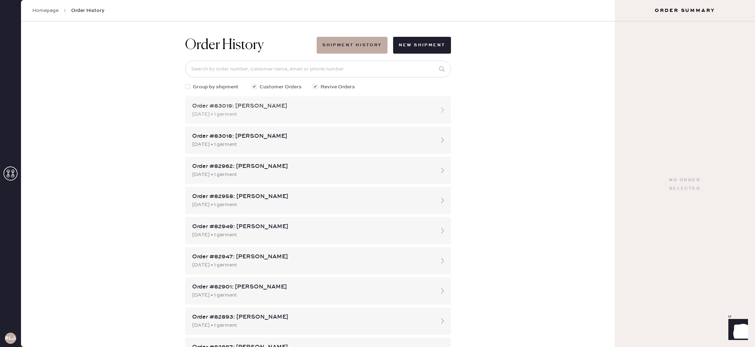
click at [312, 115] on div "[DATE] • 1 garment" at bounding box center [311, 115] width 239 height 8
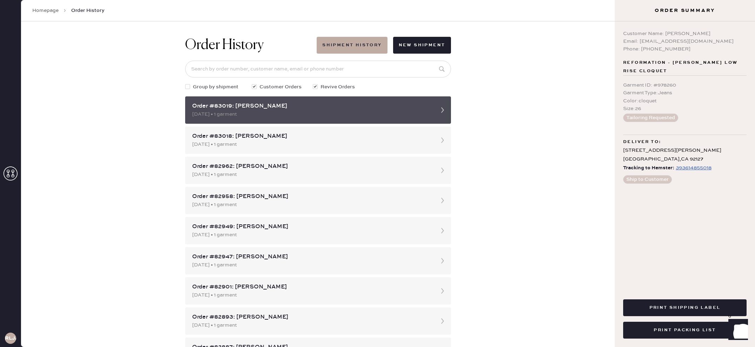
click at [316, 107] on div "Order #83019: [PERSON_NAME]" at bounding box center [311, 106] width 239 height 8
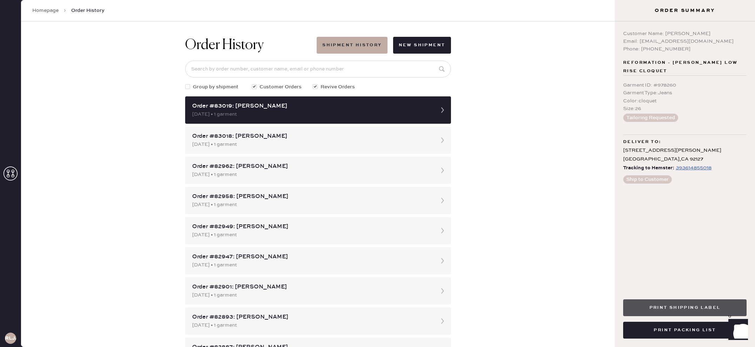
click at [687, 308] on button "Print Shipping Label" at bounding box center [685, 308] width 124 height 17
